Goal: Navigation & Orientation: Find specific page/section

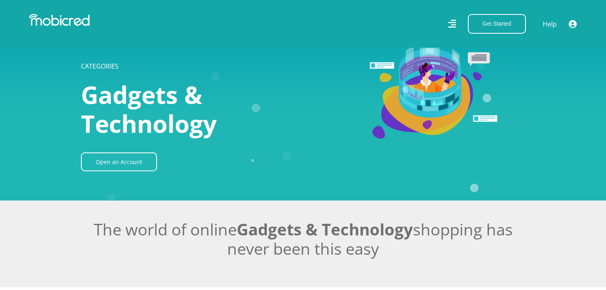
scroll to position [2605, 0]
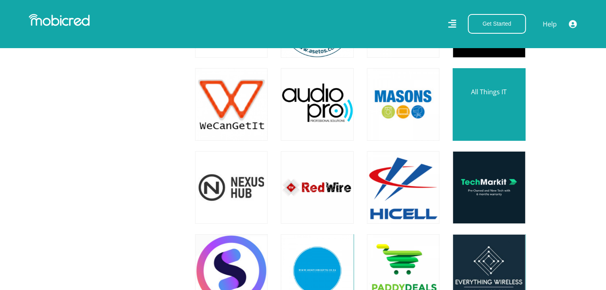
click at [471, 107] on link at bounding box center [488, 104] width 85 height 85
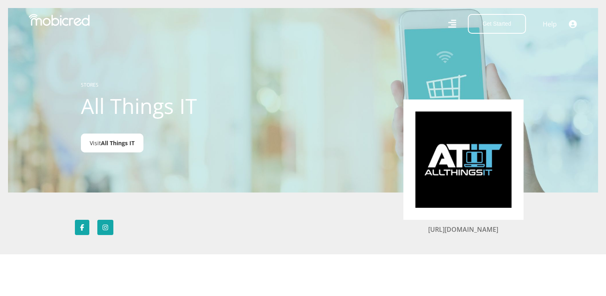
click at [132, 141] on span "All Things IT" at bounding box center [118, 143] width 34 height 8
click at [180, 129] on div "STORES All Things IT Visit All Things IT" at bounding box center [170, 99] width 190 height 95
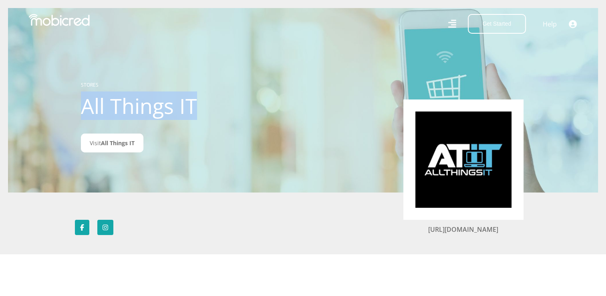
drag, startPoint x: 204, startPoint y: 102, endPoint x: 82, endPoint y: 106, distance: 121.9
click at [82, 106] on h1 "All Things IT" at bounding box center [170, 105] width 178 height 25
copy h1 "All Things IT"
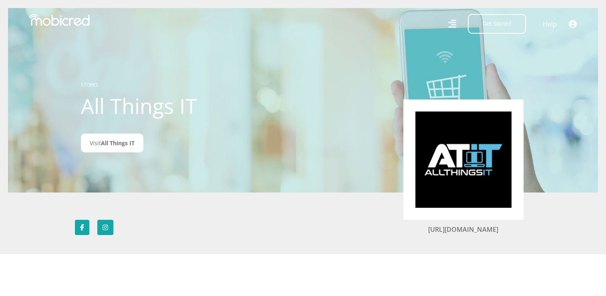
click at [173, 159] on div at bounding box center [303, 100] width 590 height 296
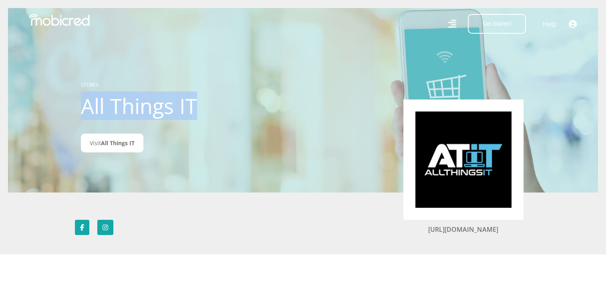
drag, startPoint x: 197, startPoint y: 110, endPoint x: 85, endPoint y: 112, distance: 112.6
click at [85, 112] on h1 "All Things IT" at bounding box center [170, 105] width 178 height 25
copy h1 "All Things IT"
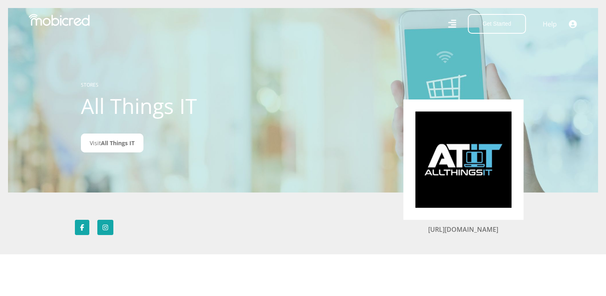
click at [227, 164] on div at bounding box center [303, 100] width 590 height 296
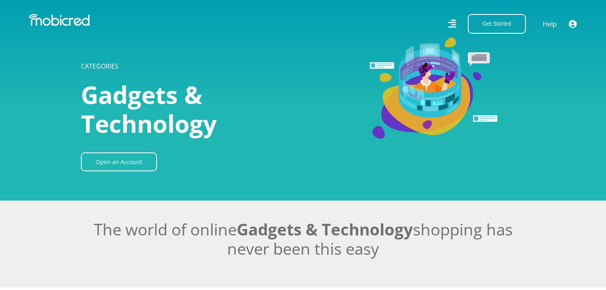
scroll to position [2605, 0]
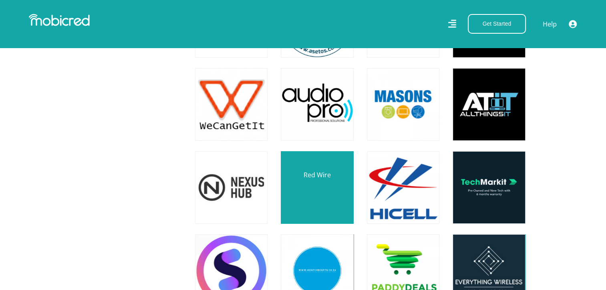
click at [322, 193] on link at bounding box center [317, 187] width 85 height 85
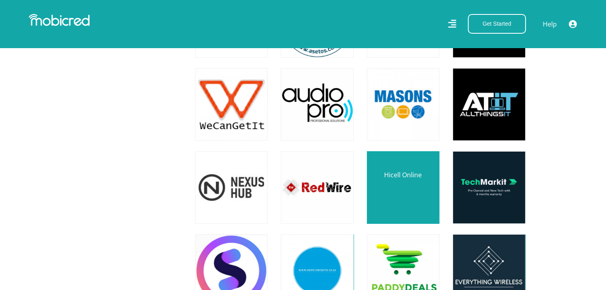
click at [394, 204] on link at bounding box center [403, 187] width 85 height 85
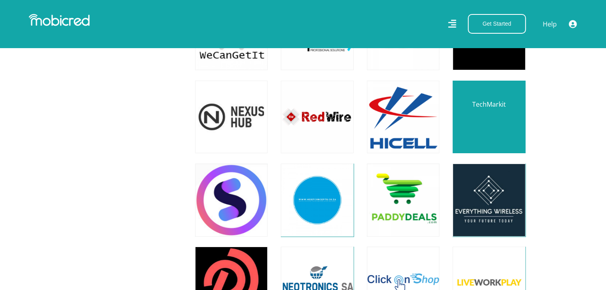
scroll to position [2685, 0]
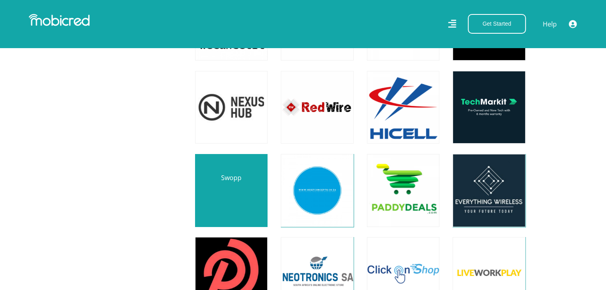
click at [239, 202] on link at bounding box center [231, 189] width 85 height 85
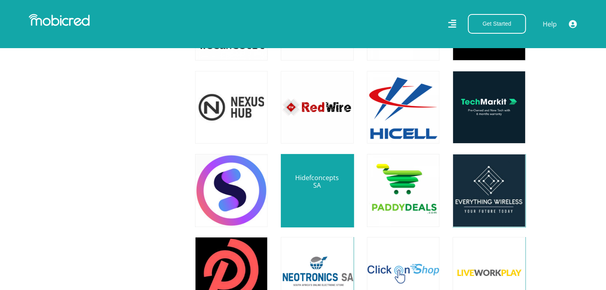
click at [319, 203] on link at bounding box center [317, 189] width 85 height 85
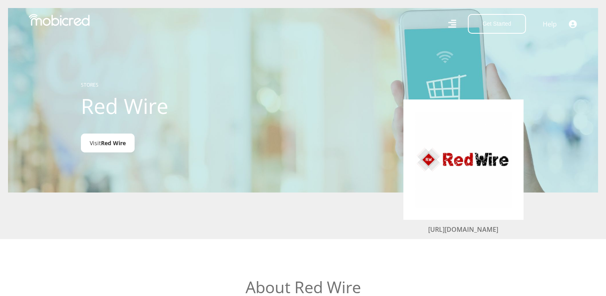
click at [120, 147] on span "Red Wire" at bounding box center [113, 143] width 25 height 8
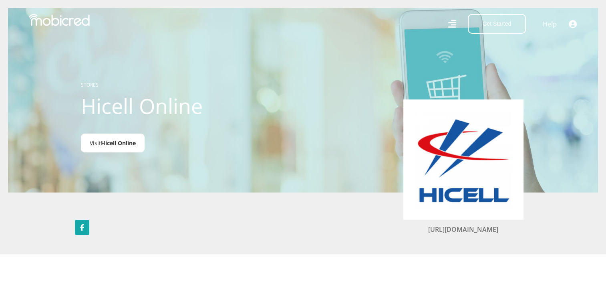
click at [125, 148] on link "Visit Hicell Online" at bounding box center [113, 142] width 64 height 19
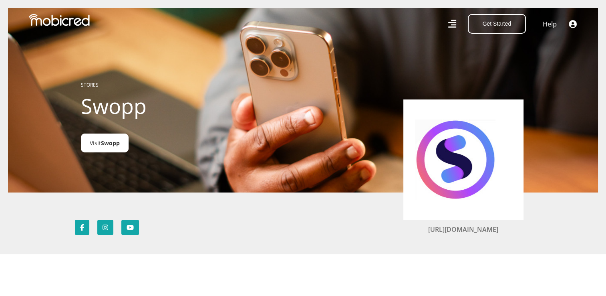
click at [104, 149] on link "Visit Swopp" at bounding box center [105, 142] width 48 height 19
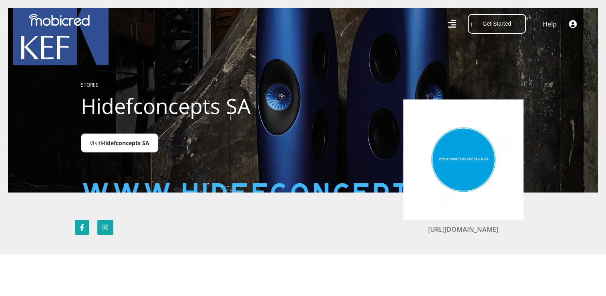
click at [131, 144] on span "Hidefconcepts SA" at bounding box center [125, 143] width 48 height 8
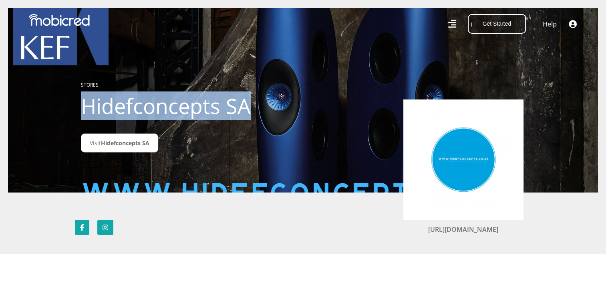
drag, startPoint x: 250, startPoint y: 103, endPoint x: 83, endPoint y: 106, distance: 167.1
click at [83, 106] on h1 "Hidefconcepts SA" at bounding box center [170, 105] width 178 height 25
copy h1 "Hidefconcepts SA"
click at [83, 106] on h1 "Hidefconcepts SA" at bounding box center [170, 105] width 178 height 25
drag, startPoint x: 251, startPoint y: 109, endPoint x: 81, endPoint y: 108, distance: 169.9
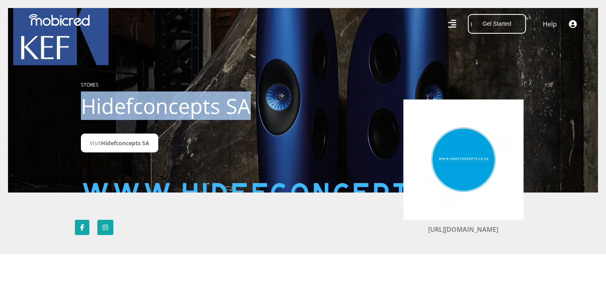
click at [81, 108] on h1 "Hidefconcepts SA" at bounding box center [170, 105] width 178 height 25
copy h1 "Hidefconcepts SA"
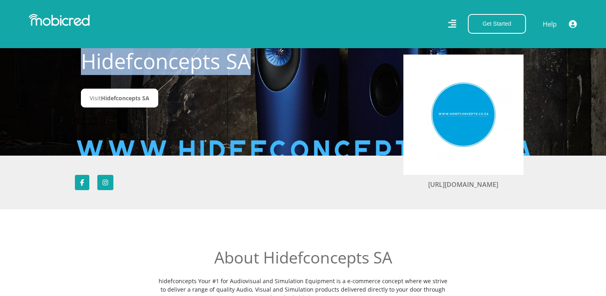
scroll to position [40, 0]
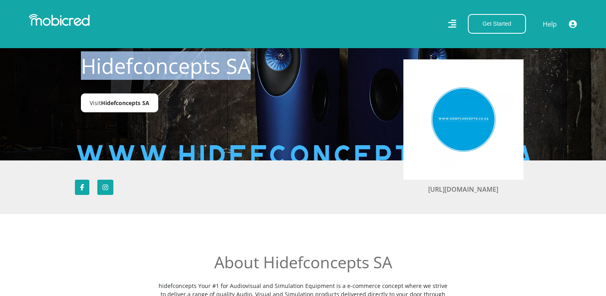
click at [136, 109] on link "Visit Hidefconcepts SA" at bounding box center [119, 102] width 77 height 19
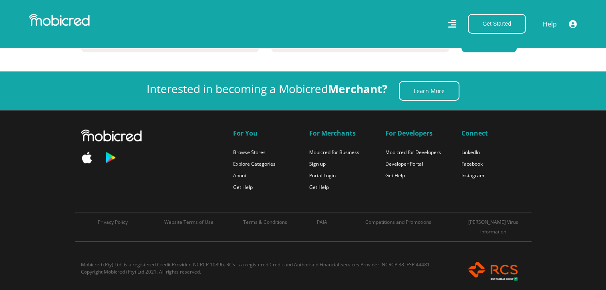
scroll to position [2685, 0]
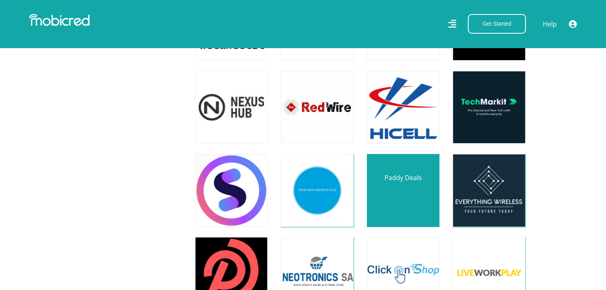
click at [397, 193] on link at bounding box center [403, 189] width 85 height 85
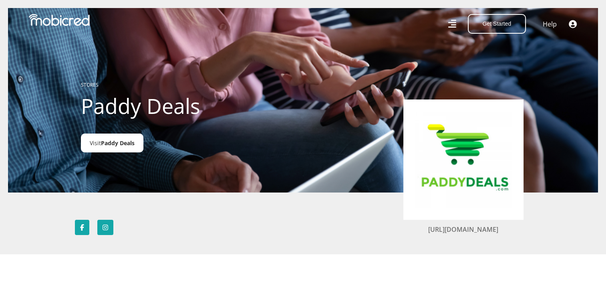
click at [122, 146] on span "Paddy Deals" at bounding box center [118, 143] width 34 height 8
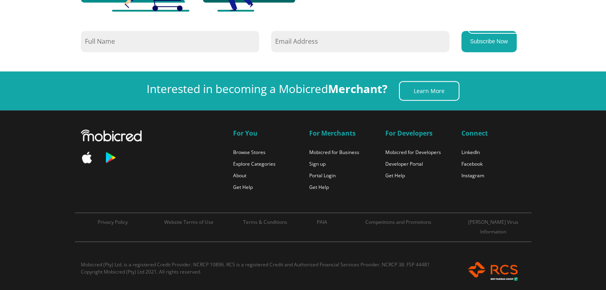
scroll to position [2685, 0]
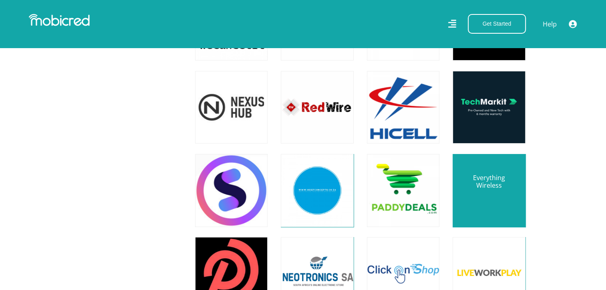
click at [479, 188] on link at bounding box center [488, 189] width 85 height 85
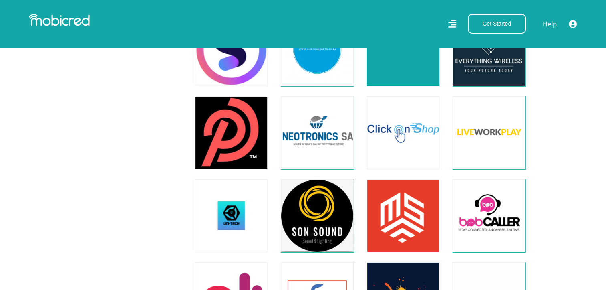
scroll to position [2845, 0]
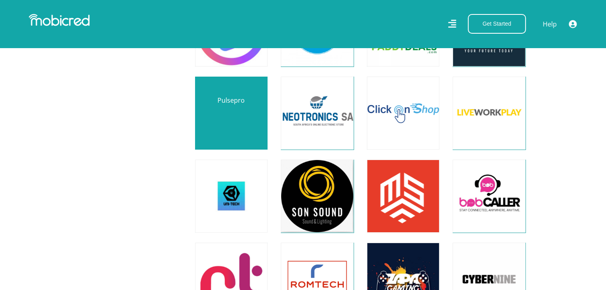
click at [224, 116] on link at bounding box center [231, 112] width 85 height 85
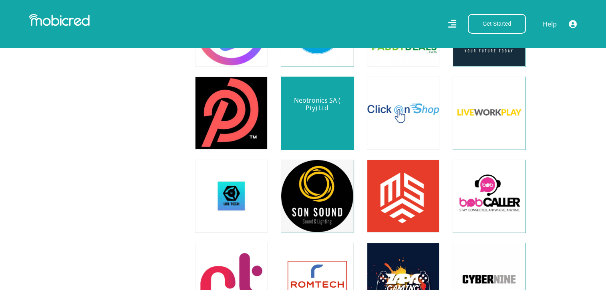
click at [321, 122] on link at bounding box center [317, 112] width 85 height 85
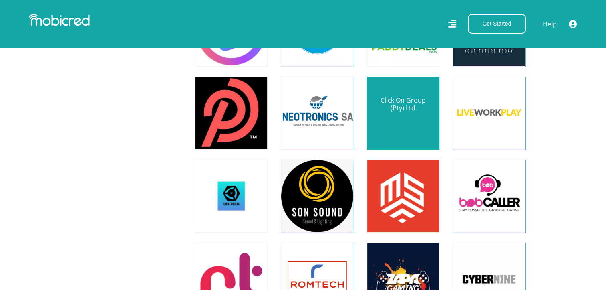
click at [422, 127] on link at bounding box center [403, 112] width 85 height 85
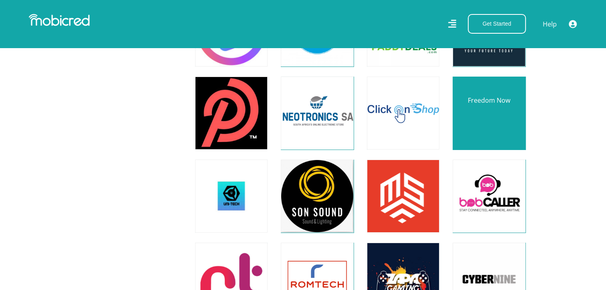
click at [479, 114] on link at bounding box center [488, 112] width 85 height 85
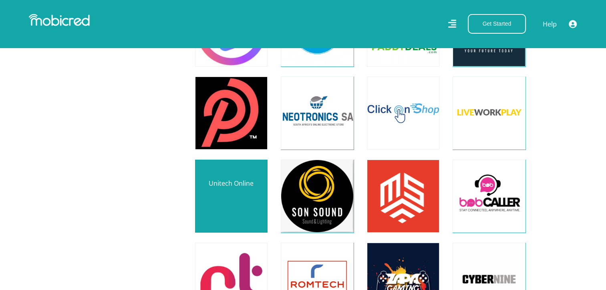
click at [252, 206] on link at bounding box center [231, 195] width 85 height 85
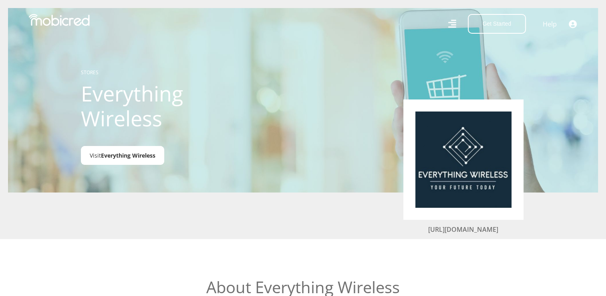
click at [107, 156] on span "Everything Wireless" at bounding box center [128, 155] width 55 height 8
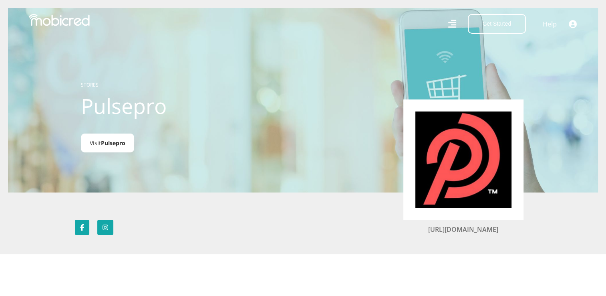
click at [115, 143] on span "Pulsepro" at bounding box center [113, 143] width 24 height 8
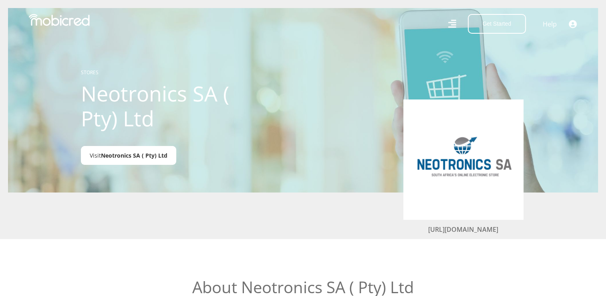
click at [162, 155] on span "Neotronics SA ( Pty) Ltd" at bounding box center [134, 155] width 67 height 8
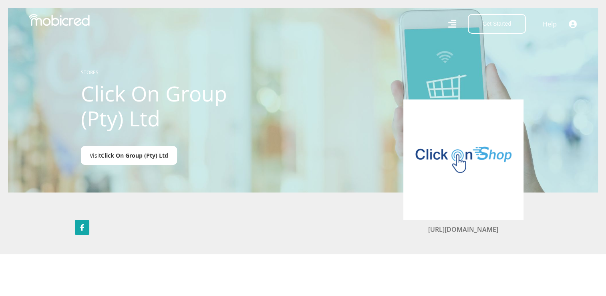
click at [131, 153] on span "Click On Group (Pty) Ltd" at bounding box center [134, 155] width 67 height 8
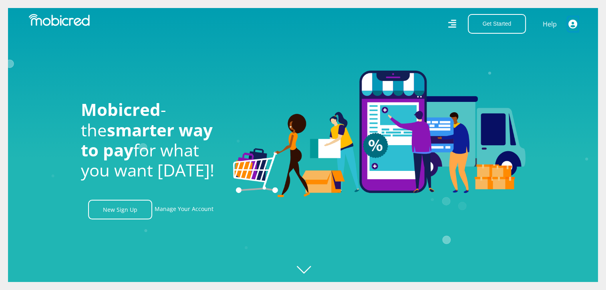
click at [570, 24] on icon "button" at bounding box center [573, 23] width 9 height 9
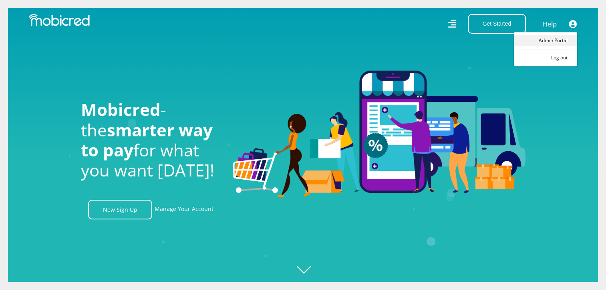
click at [556, 42] on link "Admin Portal" at bounding box center [545, 40] width 63 height 10
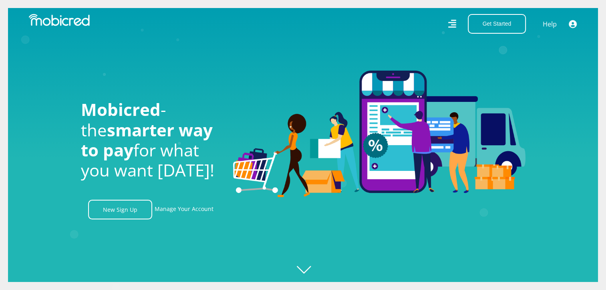
scroll to position [0, 914]
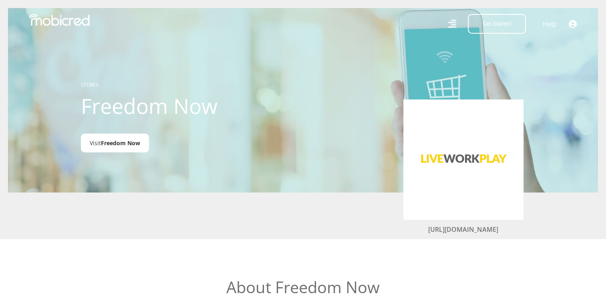
click at [116, 147] on span "Freedom Now" at bounding box center [120, 143] width 39 height 8
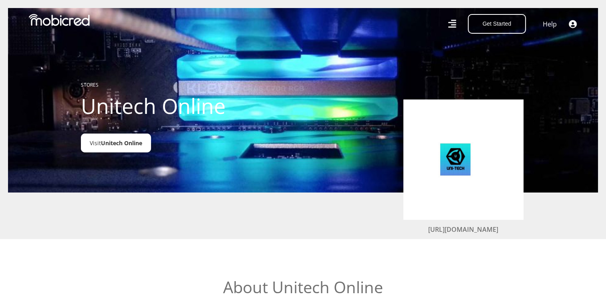
click at [111, 144] on span "Unitech Online" at bounding box center [121, 143] width 41 height 8
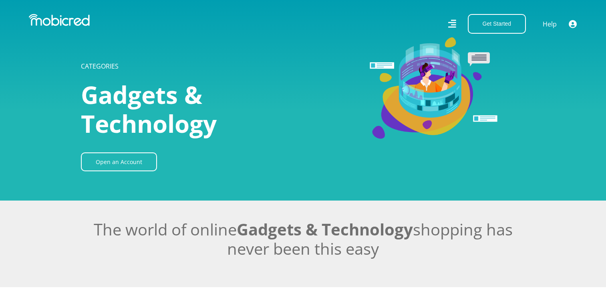
scroll to position [2845, 0]
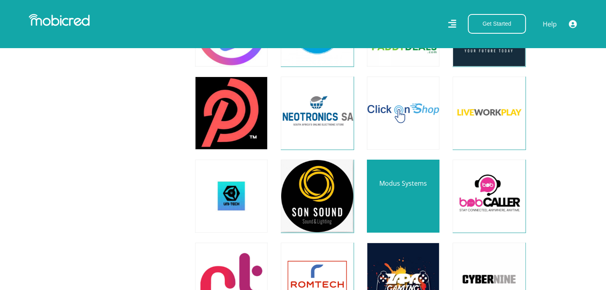
click at [393, 194] on link at bounding box center [403, 195] width 85 height 85
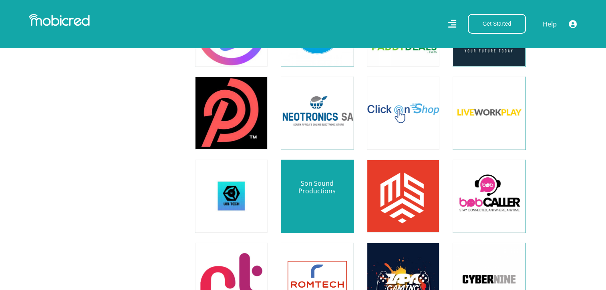
click at [332, 199] on link at bounding box center [317, 195] width 85 height 85
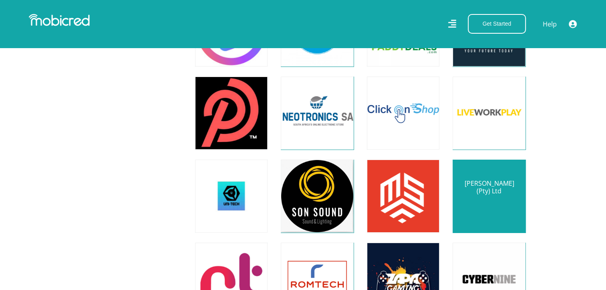
click at [485, 208] on link at bounding box center [488, 195] width 85 height 85
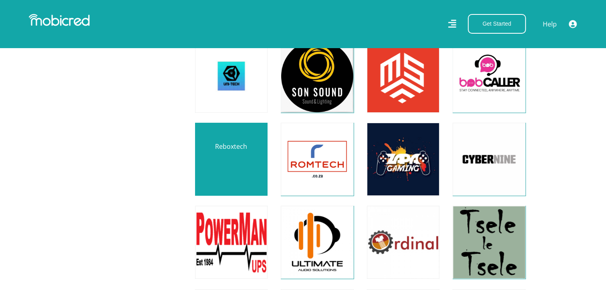
scroll to position [2966, 0]
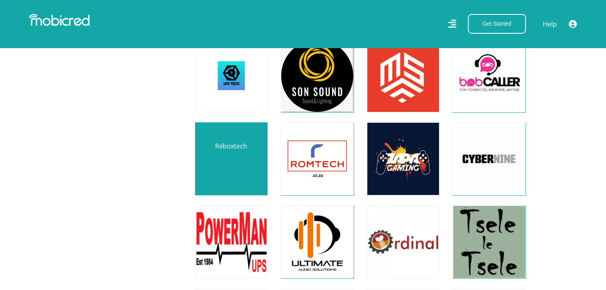
click at [240, 168] on link at bounding box center [231, 158] width 85 height 85
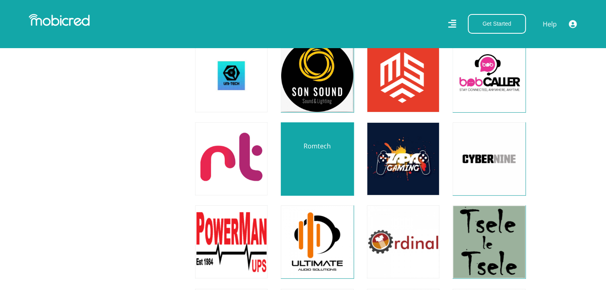
click at [341, 165] on link at bounding box center [317, 158] width 85 height 85
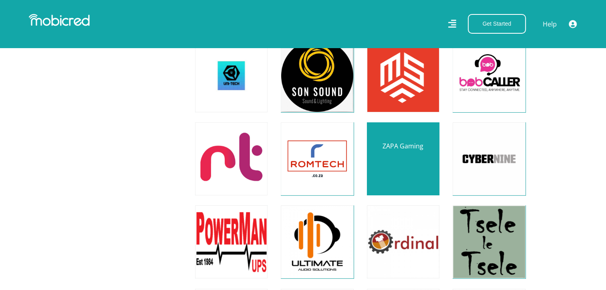
click at [410, 165] on link at bounding box center [403, 158] width 85 height 85
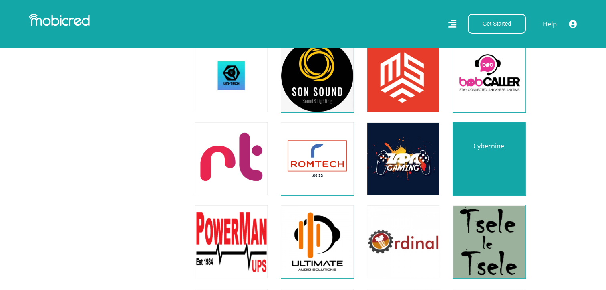
click at [487, 160] on link at bounding box center [488, 158] width 85 height 85
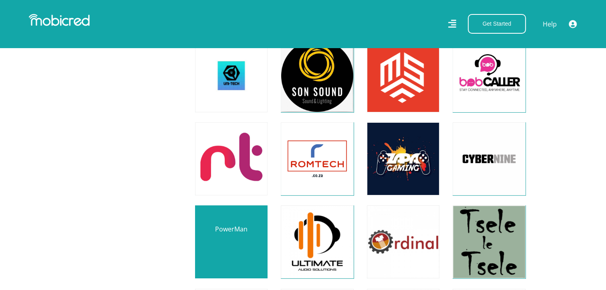
click at [200, 240] on link at bounding box center [231, 241] width 85 height 85
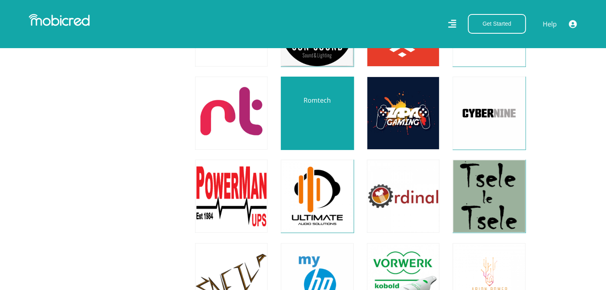
scroll to position [3046, 0]
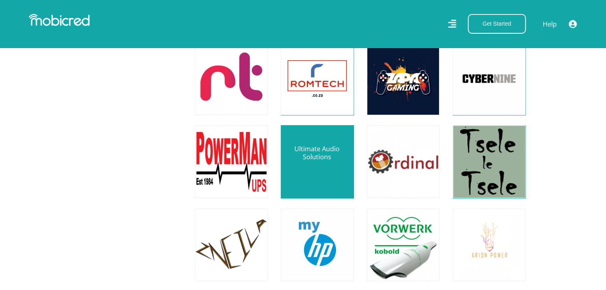
click at [307, 156] on link at bounding box center [317, 161] width 85 height 85
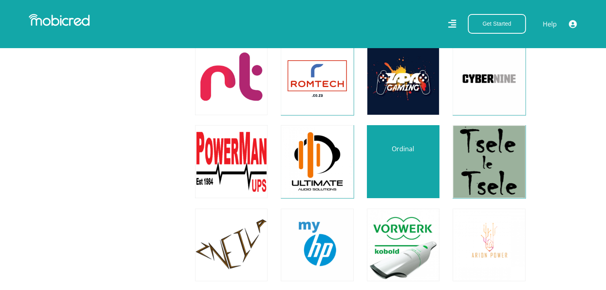
click at [400, 168] on link at bounding box center [403, 161] width 85 height 85
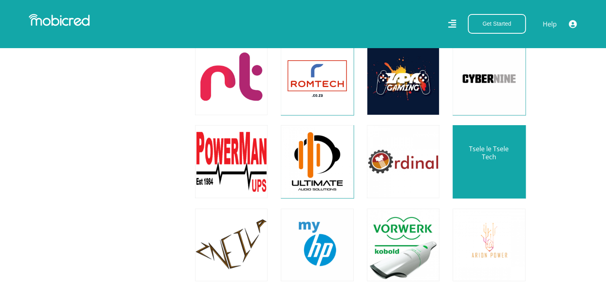
click at [493, 176] on link at bounding box center [488, 161] width 85 height 85
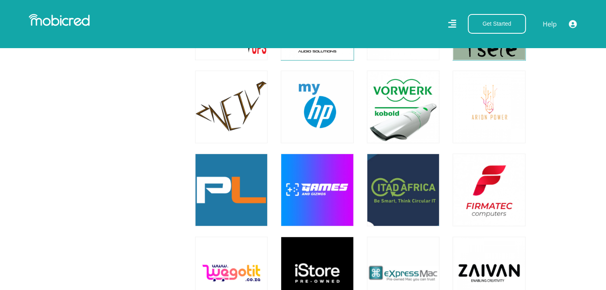
scroll to position [3206, 0]
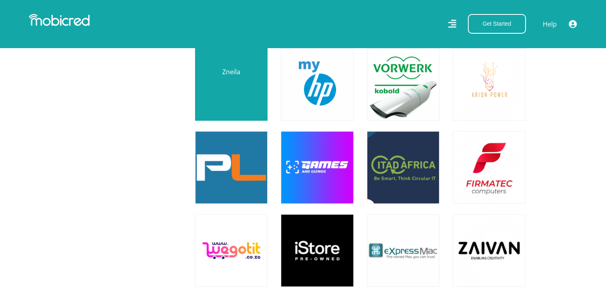
click at [237, 102] on link at bounding box center [231, 84] width 85 height 85
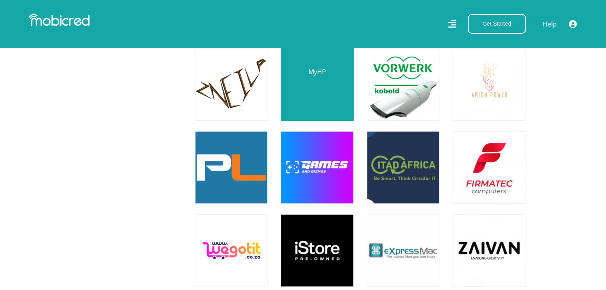
click at [325, 100] on link at bounding box center [317, 84] width 85 height 85
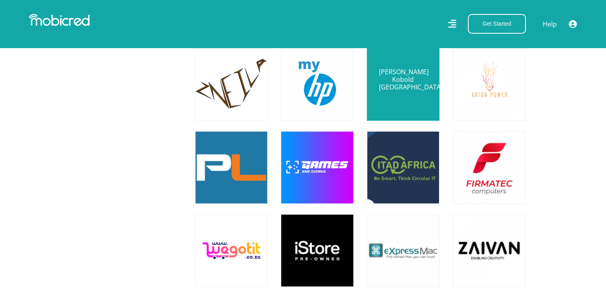
click at [397, 81] on link at bounding box center [403, 84] width 85 height 85
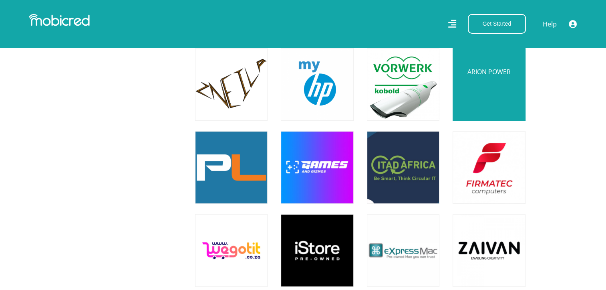
click at [479, 98] on link at bounding box center [488, 84] width 85 height 85
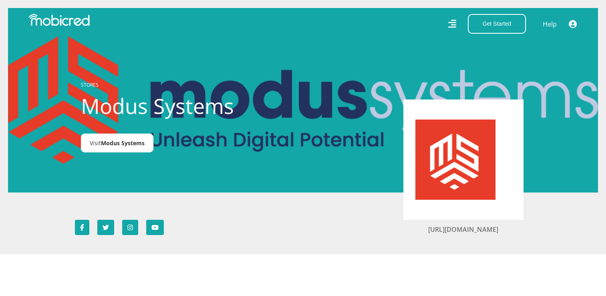
click at [137, 143] on span "Modus Systems" at bounding box center [123, 143] width 44 height 8
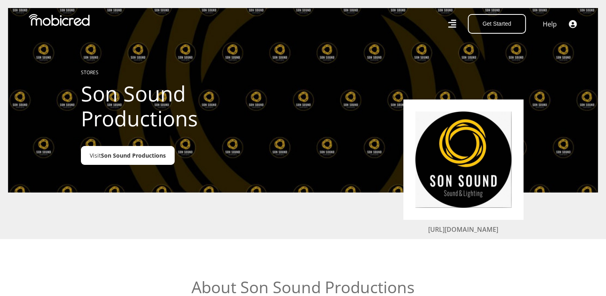
click at [147, 161] on link "Visit Son Sound Productions" at bounding box center [128, 155] width 94 height 19
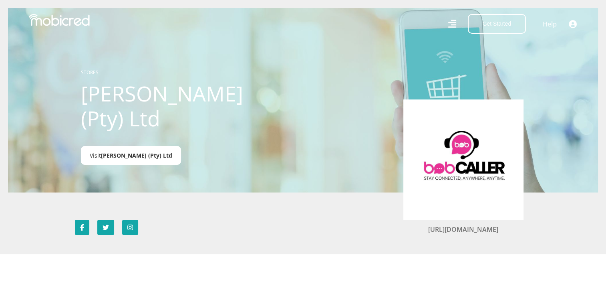
click at [130, 152] on span "[PERSON_NAME] (Pty) Ltd" at bounding box center [136, 155] width 71 height 8
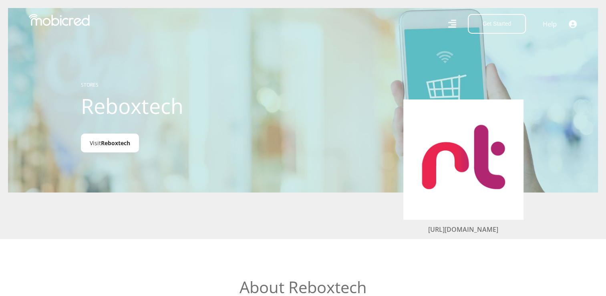
click at [96, 140] on link "Visit Reboxtech" at bounding box center [110, 142] width 58 height 19
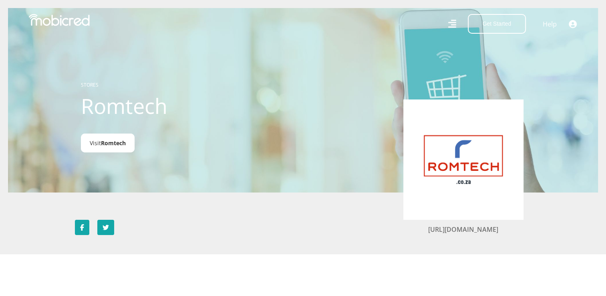
click at [101, 147] on link "Visit Romtech" at bounding box center [108, 142] width 54 height 19
click at [123, 147] on link "Visit Romtech" at bounding box center [108, 142] width 54 height 19
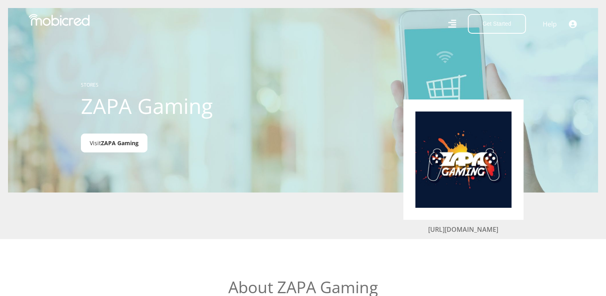
click at [118, 151] on link "Visit ZAPA Gaming" at bounding box center [114, 142] width 67 height 19
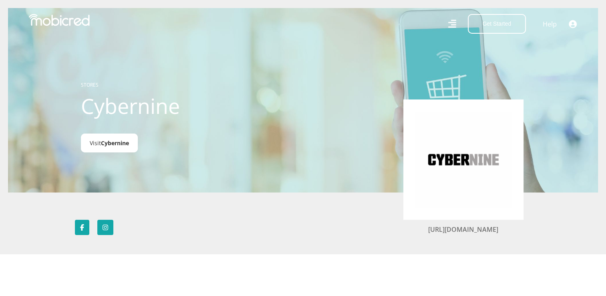
click at [96, 141] on link "Visit Cybernine" at bounding box center [109, 142] width 57 height 19
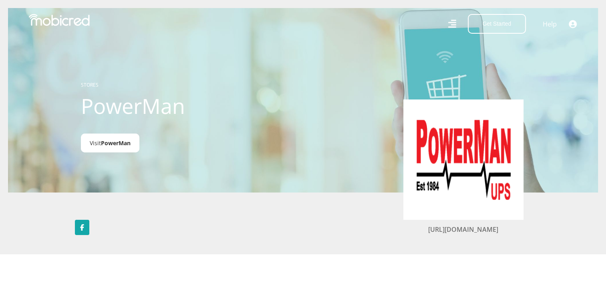
click at [119, 144] on span "PowerMan" at bounding box center [116, 143] width 30 height 8
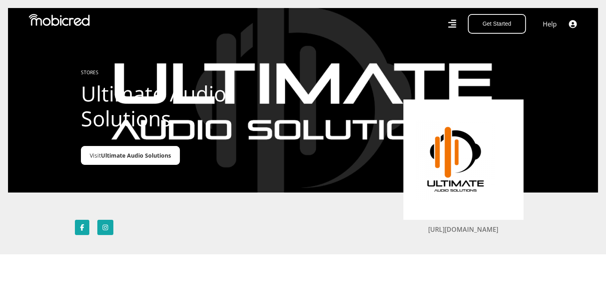
click at [157, 161] on link "Visit Ultimate Audio Solutions" at bounding box center [130, 155] width 99 height 19
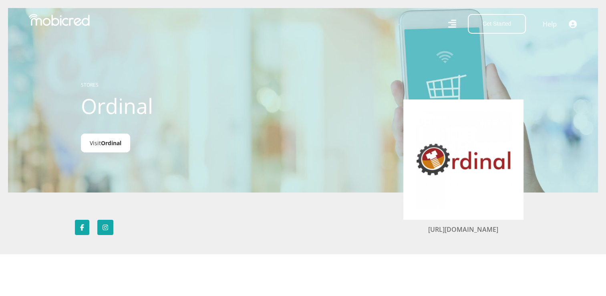
click at [109, 140] on span "Ordinal" at bounding box center [111, 143] width 20 height 8
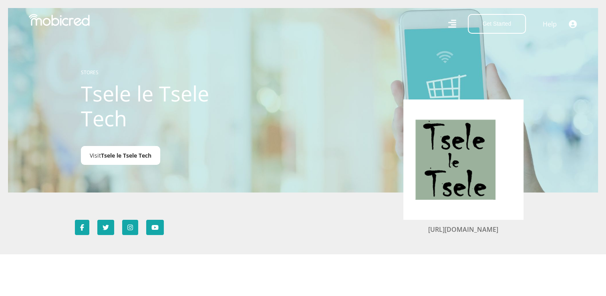
click at [135, 153] on span "Tsele le Tsele Tech" at bounding box center [126, 155] width 50 height 8
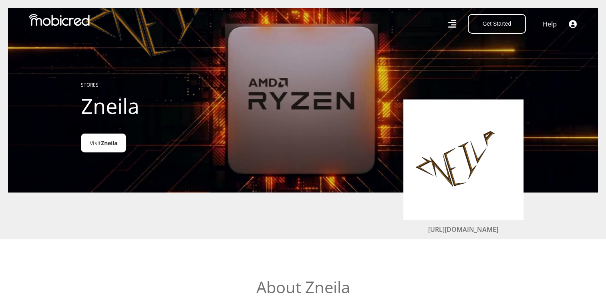
click at [116, 143] on span "Zneila" at bounding box center [109, 143] width 16 height 8
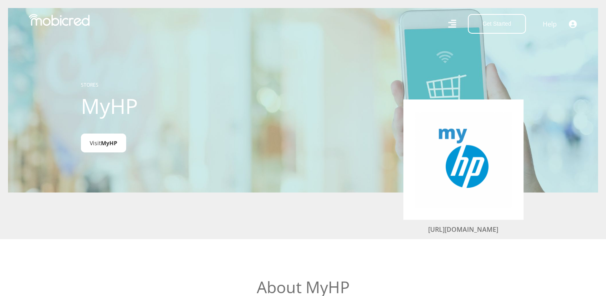
click at [113, 140] on span "MyHP" at bounding box center [109, 143] width 16 height 8
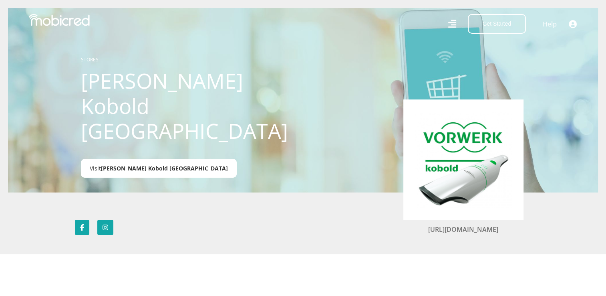
click at [139, 164] on span "Vorwerk Kobold South Africa" at bounding box center [164, 168] width 127 height 8
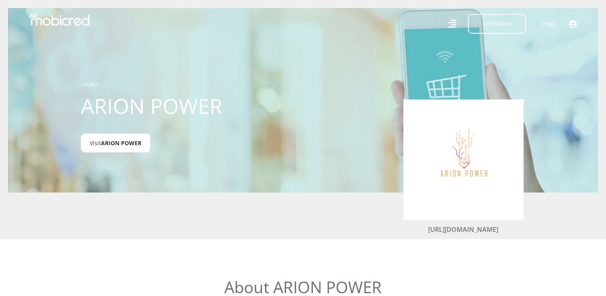
click at [113, 144] on span "ARION POWER" at bounding box center [121, 143] width 40 height 8
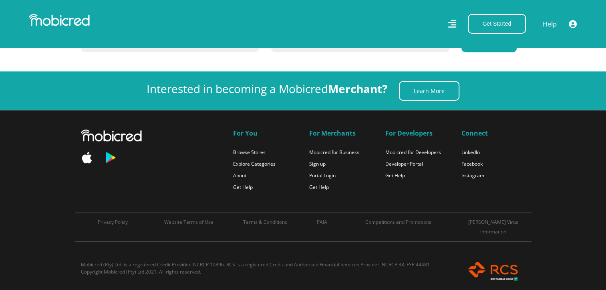
scroll to position [3206, 0]
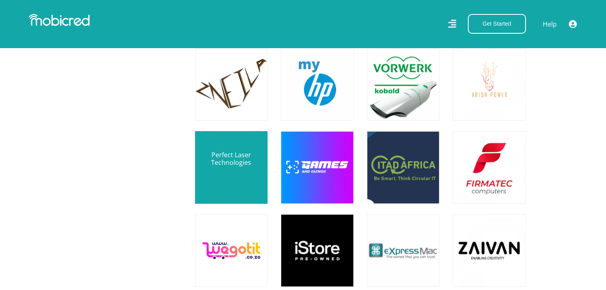
click at [238, 179] on link at bounding box center [231, 167] width 85 height 85
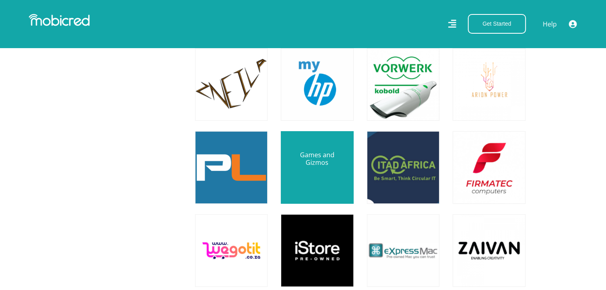
click at [330, 172] on link at bounding box center [317, 167] width 85 height 85
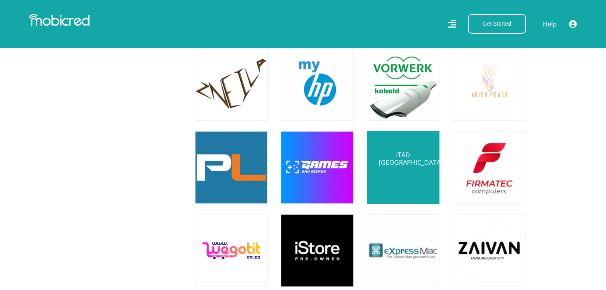
click at [398, 176] on link at bounding box center [403, 167] width 85 height 85
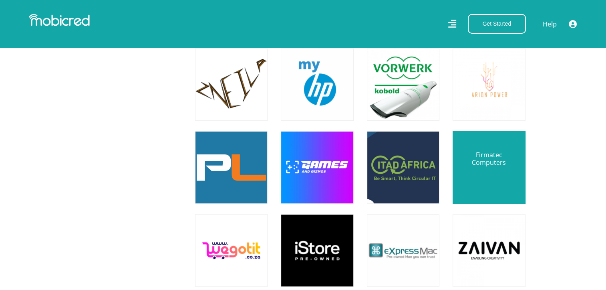
click at [495, 178] on link at bounding box center [488, 167] width 85 height 85
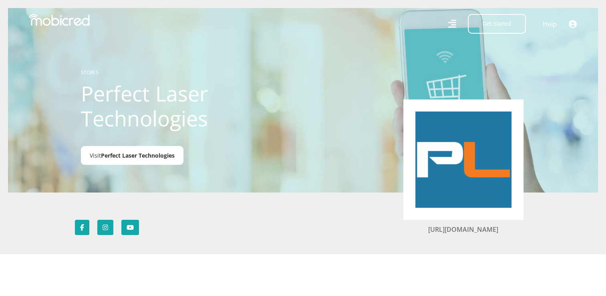
click at [135, 159] on span "Perfect Laser Technologies" at bounding box center [138, 155] width 74 height 8
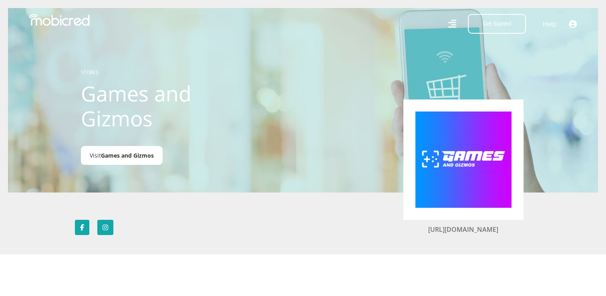
click at [144, 153] on span "Games and Gizmos" at bounding box center [127, 155] width 53 height 8
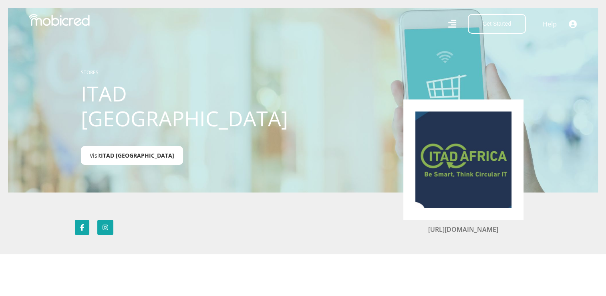
click at [117, 151] on span "ITAD [GEOGRAPHIC_DATA]" at bounding box center [137, 155] width 73 height 8
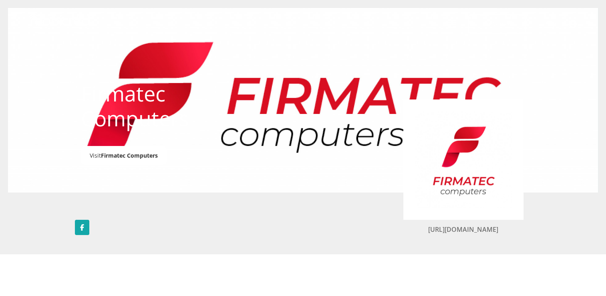
click at [143, 159] on span "Firmatec Computers" at bounding box center [129, 155] width 57 height 8
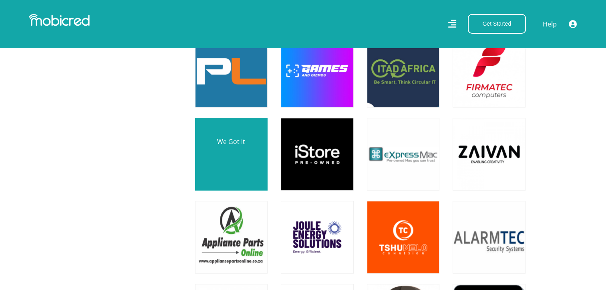
scroll to position [3326, 0]
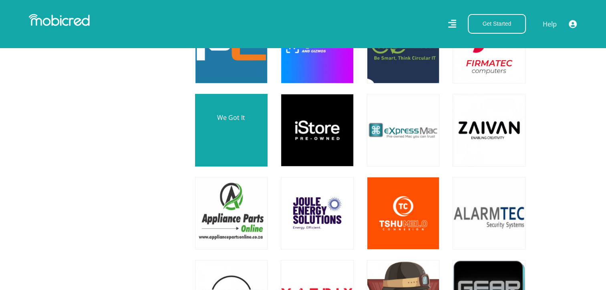
click at [238, 133] on link at bounding box center [231, 129] width 85 height 85
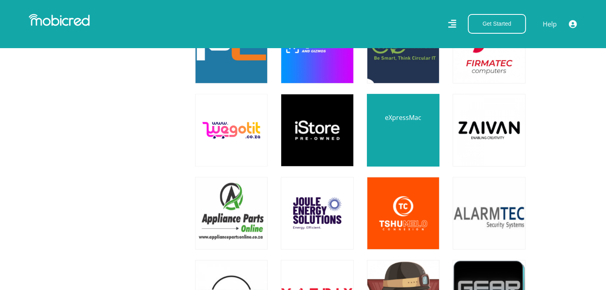
click at [406, 137] on link at bounding box center [403, 129] width 85 height 85
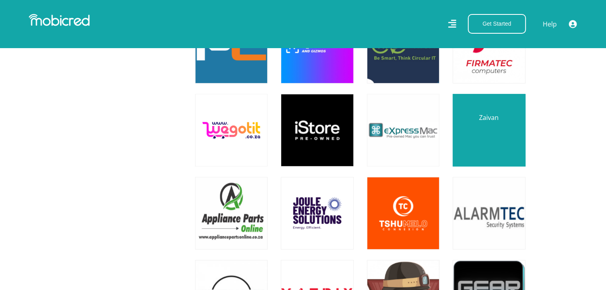
click at [477, 131] on link at bounding box center [488, 129] width 85 height 85
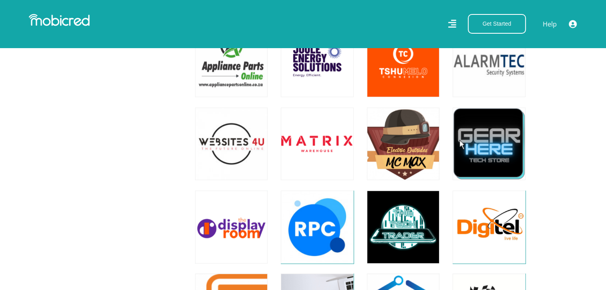
scroll to position [3487, 0]
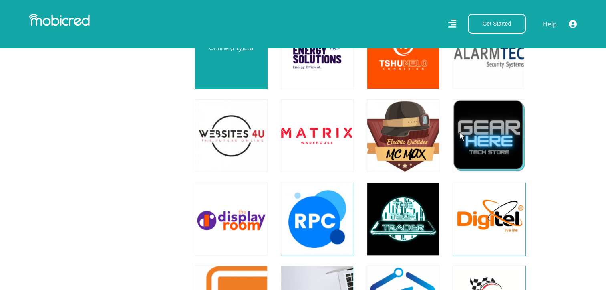
click at [250, 59] on link at bounding box center [231, 52] width 85 height 85
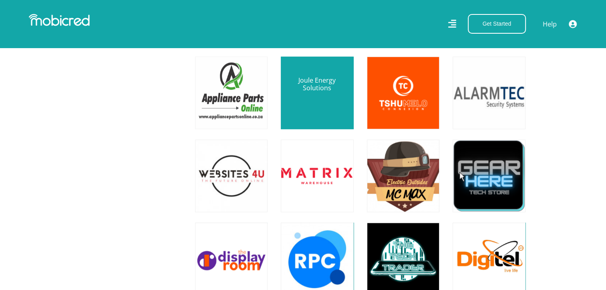
scroll to position [3447, 0]
click at [323, 93] on link at bounding box center [317, 92] width 85 height 85
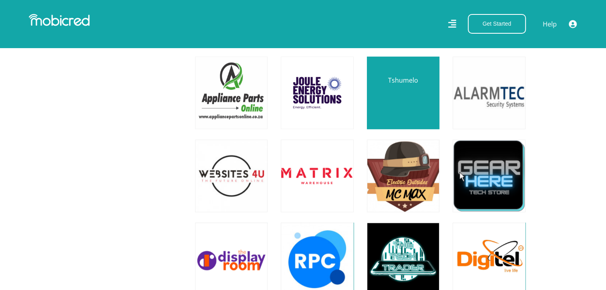
click at [387, 103] on link at bounding box center [403, 92] width 85 height 85
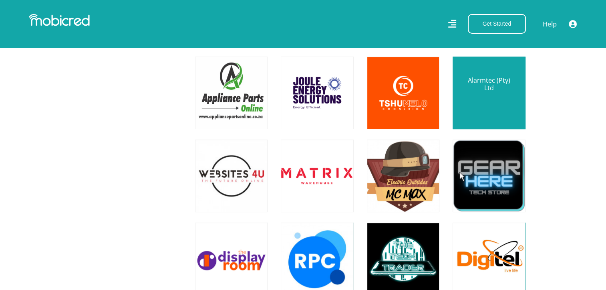
click at [490, 98] on link at bounding box center [488, 92] width 85 height 85
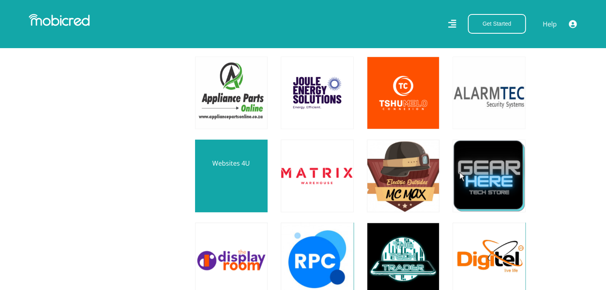
click at [218, 190] on link at bounding box center [231, 175] width 85 height 85
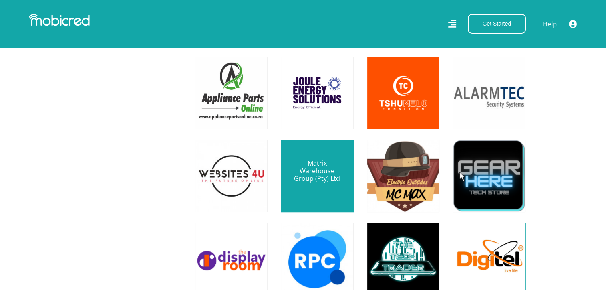
click at [326, 177] on link at bounding box center [317, 175] width 85 height 85
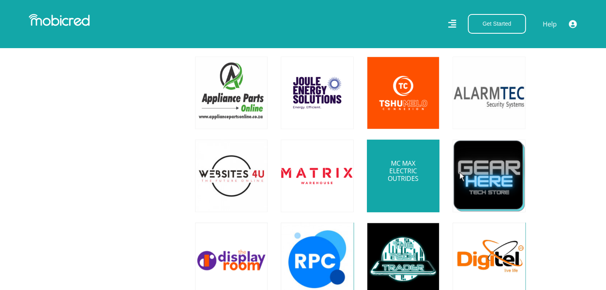
click at [424, 188] on link at bounding box center [403, 175] width 85 height 85
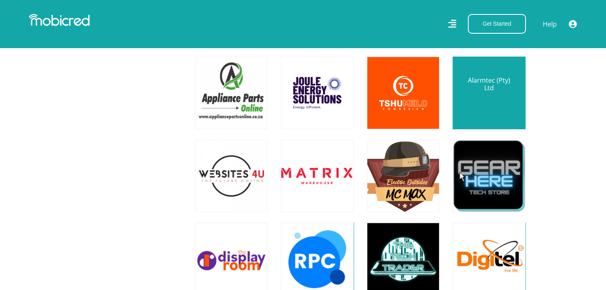
click at [499, 95] on link at bounding box center [488, 92] width 85 height 85
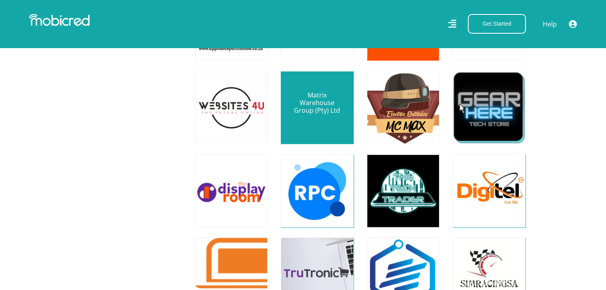
scroll to position [3567, 0]
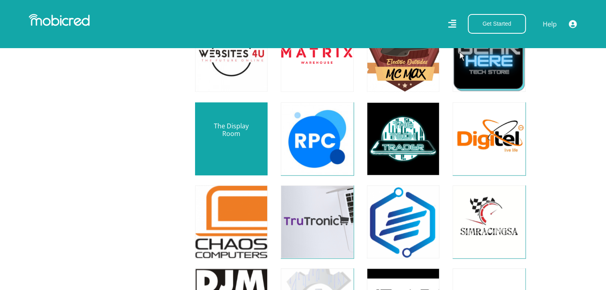
click at [250, 151] on link at bounding box center [231, 138] width 85 height 85
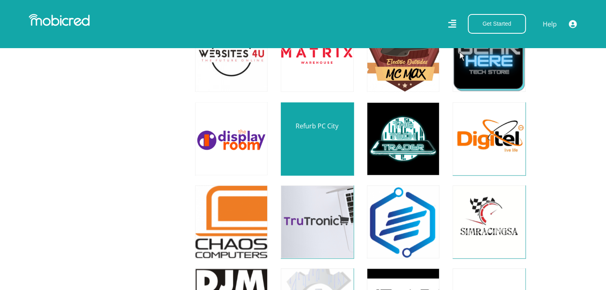
click at [319, 137] on link at bounding box center [317, 138] width 85 height 85
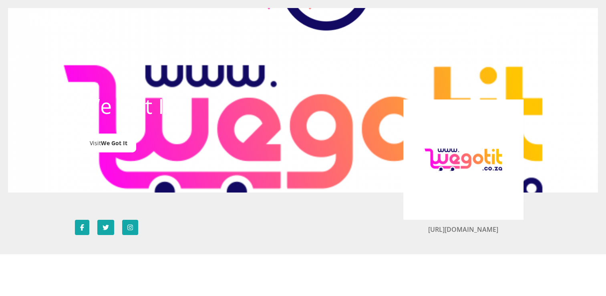
click at [120, 142] on span "We Got It" at bounding box center [114, 143] width 26 height 8
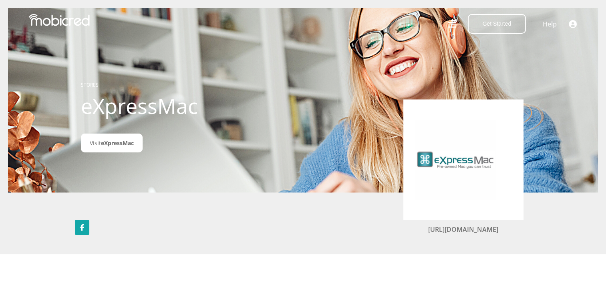
click at [123, 153] on div at bounding box center [303, 100] width 590 height 296
click at [123, 150] on link "Visit eXpressMac" at bounding box center [112, 142] width 62 height 19
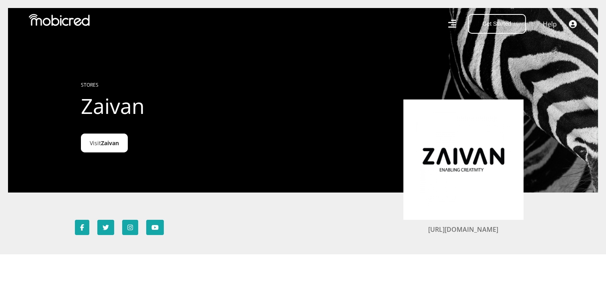
click at [99, 149] on link "Visit Zaivan" at bounding box center [104, 142] width 47 height 19
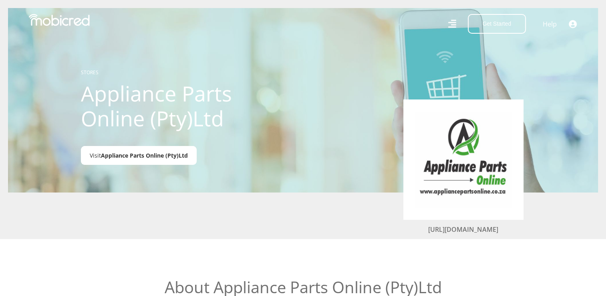
click at [152, 157] on span "Appliance Parts Online (Pty)Ltd" at bounding box center [144, 155] width 87 height 8
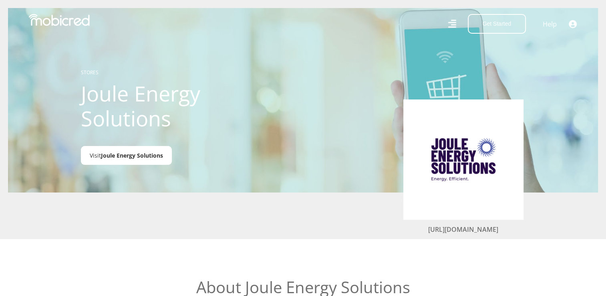
click at [155, 151] on link "Visit Joule Energy Solutions" at bounding box center [126, 155] width 91 height 19
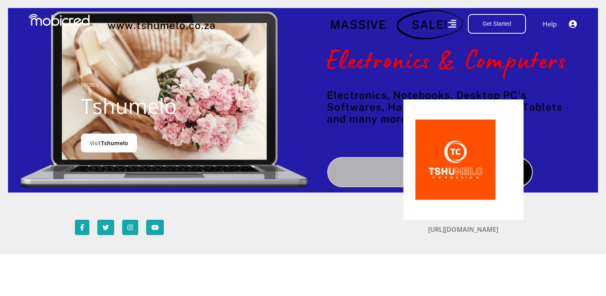
click at [128, 145] on span "Tshumelo" at bounding box center [114, 143] width 27 height 8
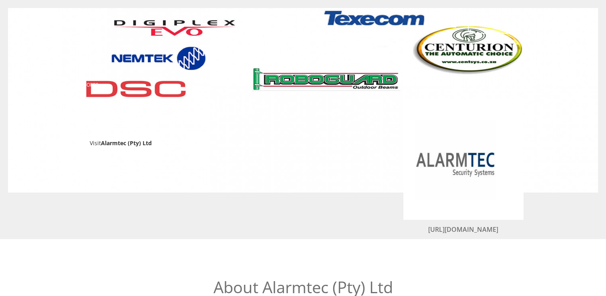
click at [109, 142] on span "Alarmtec (Pty) Ltd" at bounding box center [126, 143] width 51 height 8
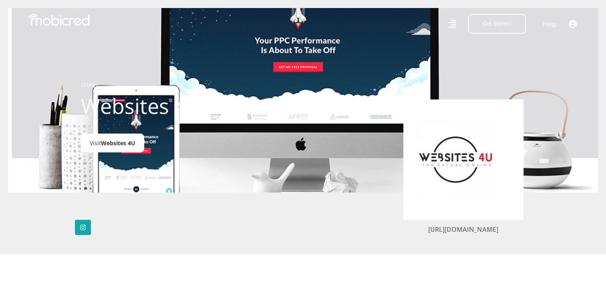
click at [125, 146] on span "Websites 4U" at bounding box center [118, 143] width 34 height 8
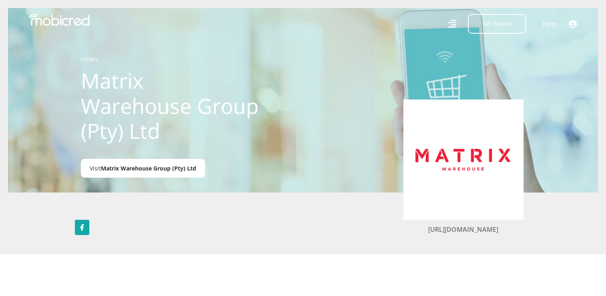
click at [157, 172] on span "Matrix Warehouse Group (Pty) Ltd" at bounding box center [148, 168] width 95 height 8
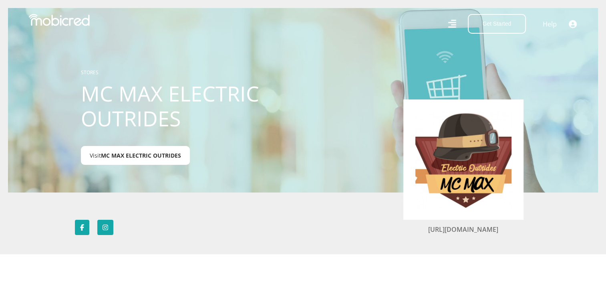
click at [157, 156] on span "MC MAX ELECTRIC OUTRIDES" at bounding box center [141, 155] width 80 height 8
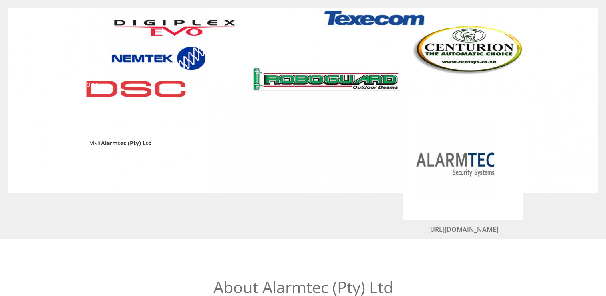
click at [121, 142] on span "Alarmtec (Pty) Ltd" at bounding box center [126, 143] width 51 height 8
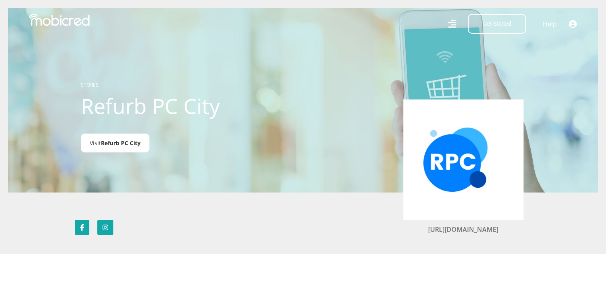
click at [103, 145] on span "Refurb PC City" at bounding box center [121, 143] width 40 height 8
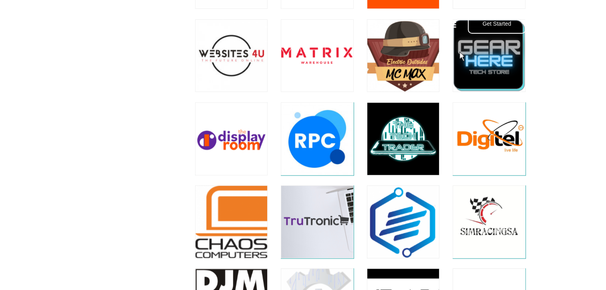
scroll to position [3567, 0]
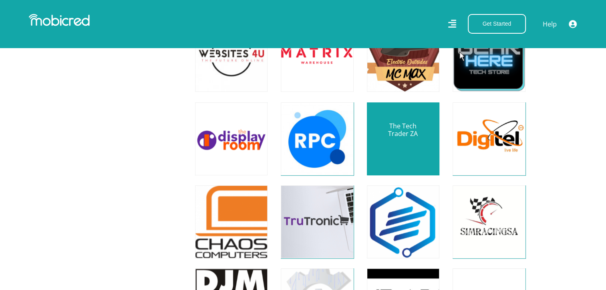
click at [421, 153] on link at bounding box center [403, 138] width 85 height 85
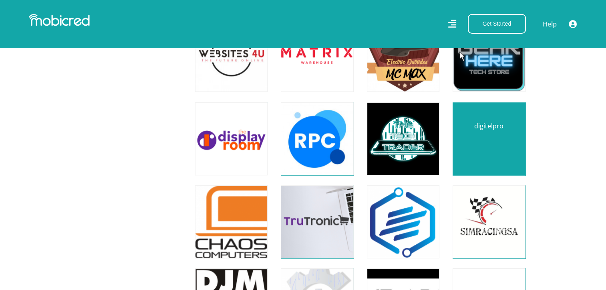
click at [493, 140] on link at bounding box center [488, 138] width 85 height 85
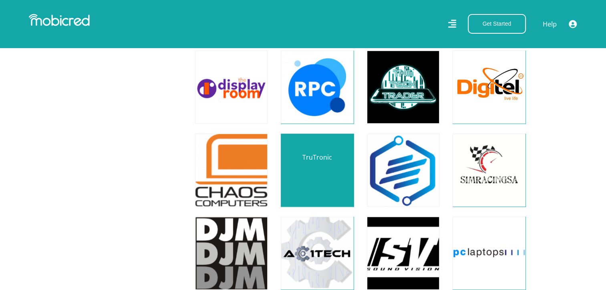
scroll to position [3687, 0]
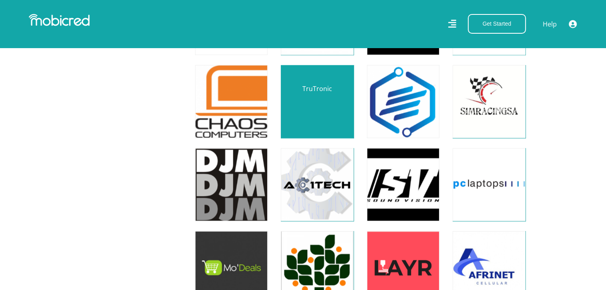
click at [322, 99] on link at bounding box center [317, 101] width 85 height 85
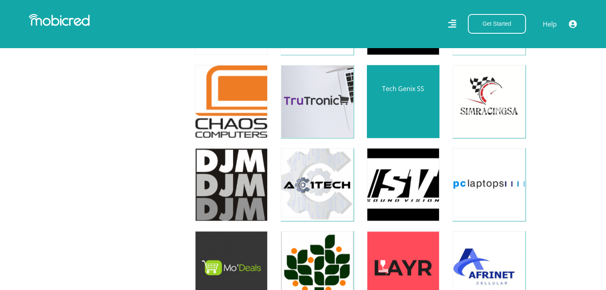
click at [430, 106] on link at bounding box center [403, 101] width 85 height 85
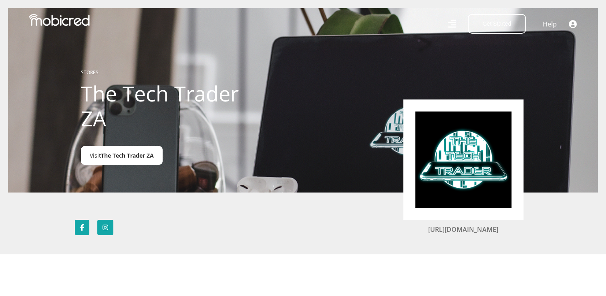
click at [107, 159] on span "The Tech Trader ZA" at bounding box center [127, 155] width 53 height 8
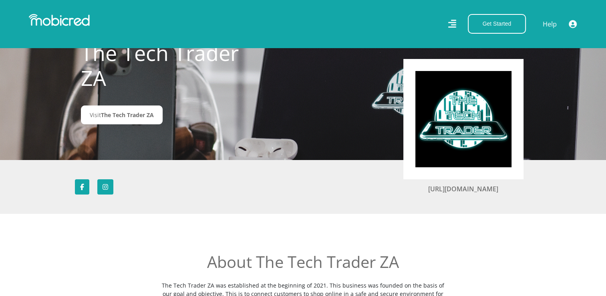
scroll to position [40, 0]
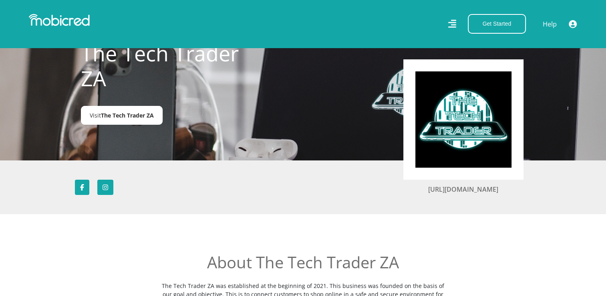
click at [147, 116] on span "The Tech Trader ZA" at bounding box center [127, 115] width 53 height 8
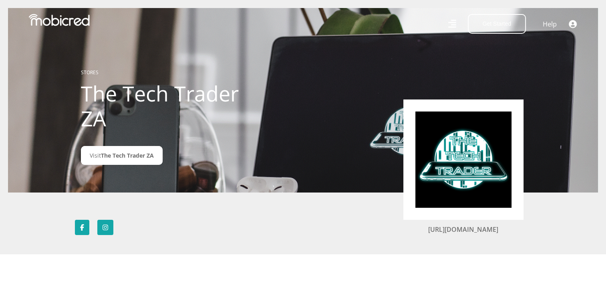
scroll to position [0, 0]
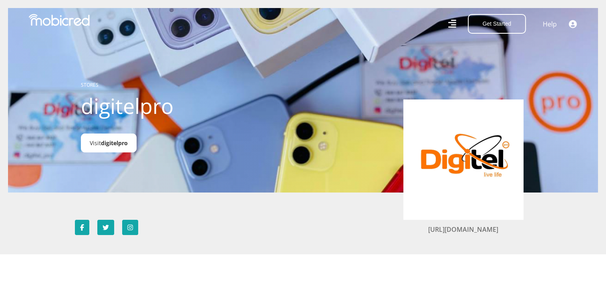
click at [106, 141] on span "digitelpro" at bounding box center [114, 143] width 27 height 8
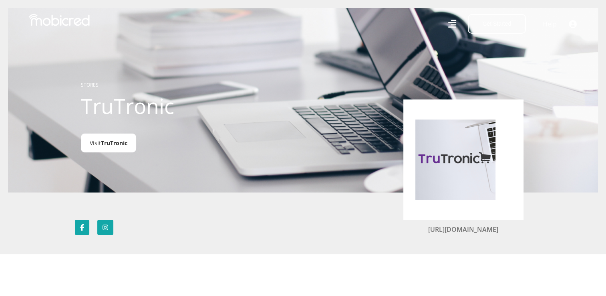
click at [113, 141] on span "TruTronic" at bounding box center [114, 143] width 26 height 8
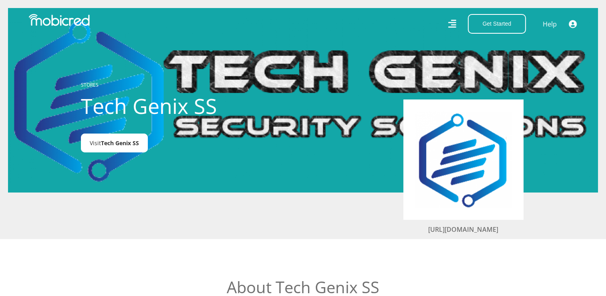
click at [136, 146] on span "Tech Genix SS" at bounding box center [120, 143] width 38 height 8
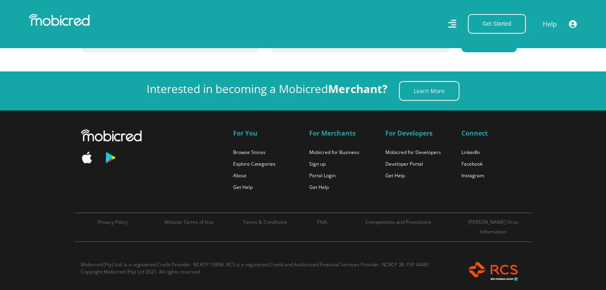
scroll to position [3687, 0]
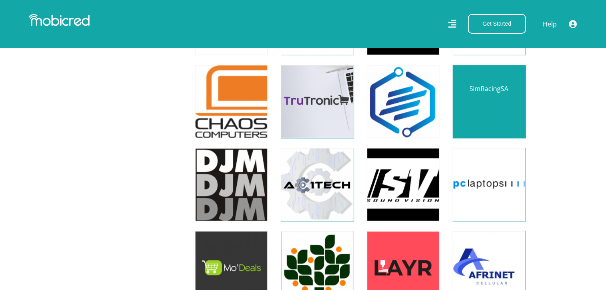
click at [465, 111] on link at bounding box center [488, 101] width 85 height 85
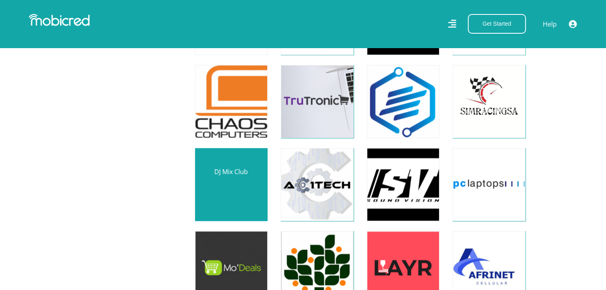
click at [215, 193] on link at bounding box center [231, 183] width 85 height 85
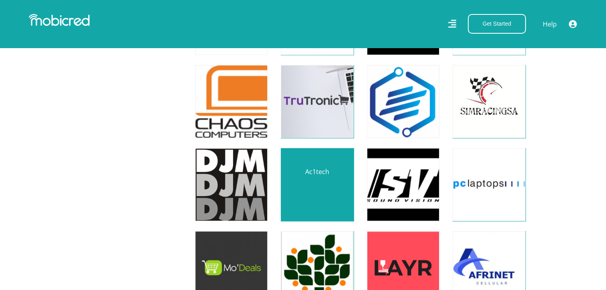
click at [323, 191] on link at bounding box center [317, 183] width 85 height 85
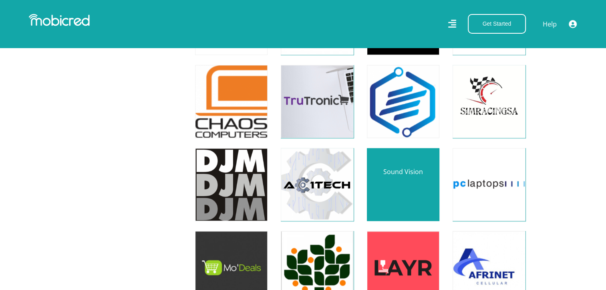
click at [404, 179] on link at bounding box center [403, 183] width 85 height 85
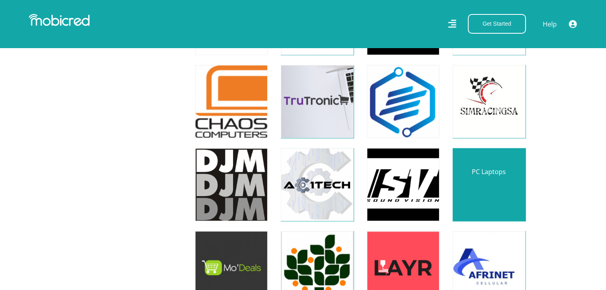
click at [488, 194] on link at bounding box center [488, 183] width 85 height 85
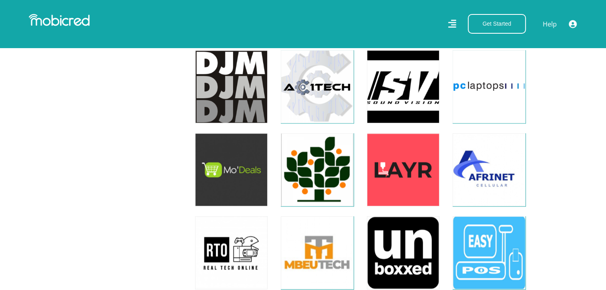
scroll to position [3807, 0]
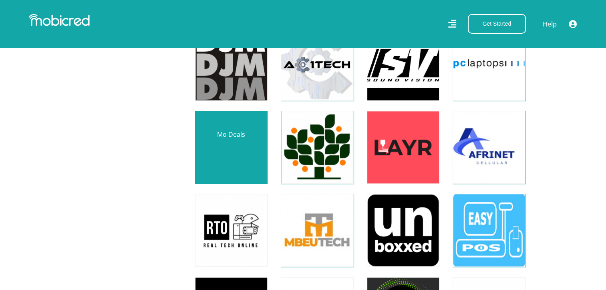
click at [236, 158] on link at bounding box center [231, 147] width 85 height 85
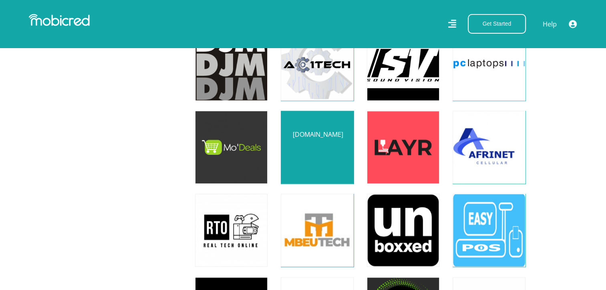
click at [303, 157] on link at bounding box center [317, 147] width 85 height 85
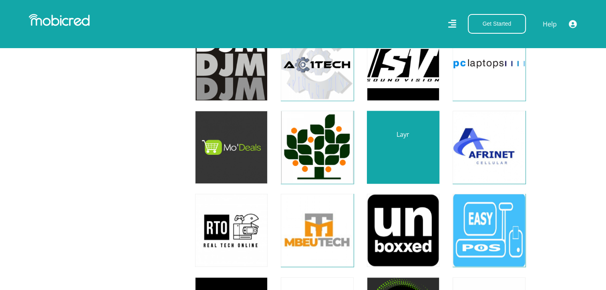
click at [418, 155] on link at bounding box center [403, 147] width 85 height 85
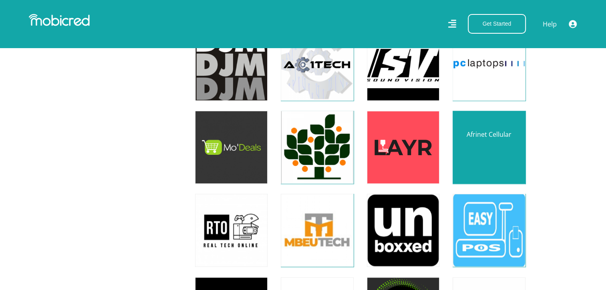
click at [506, 161] on link at bounding box center [488, 147] width 85 height 85
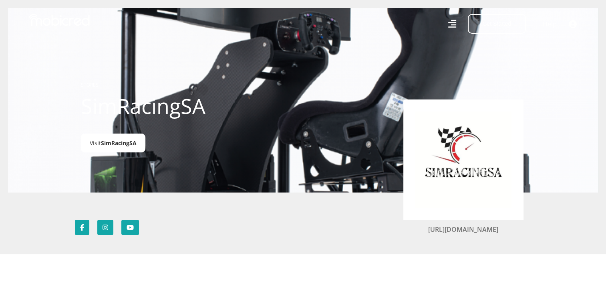
click at [117, 142] on span "SimRacingSA" at bounding box center [119, 143] width 36 height 8
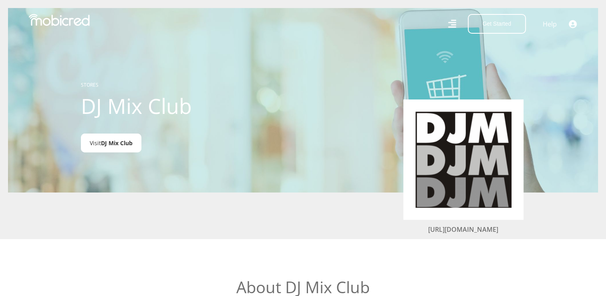
click at [122, 137] on link "Visit DJ Mix Club" at bounding box center [111, 142] width 61 height 19
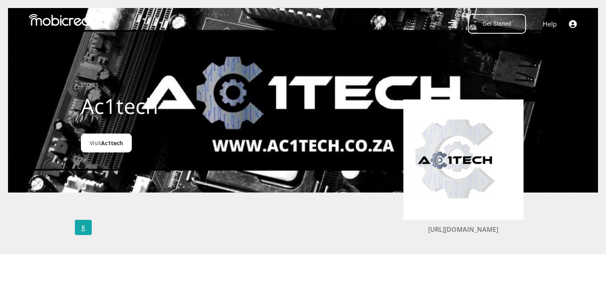
click at [108, 143] on span "Ac1tech" at bounding box center [112, 143] width 22 height 8
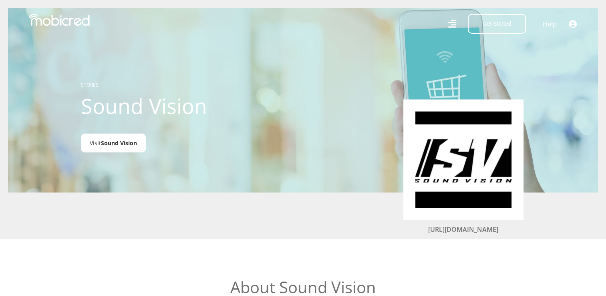
click at [125, 142] on span "Sound Vision" at bounding box center [119, 143] width 36 height 8
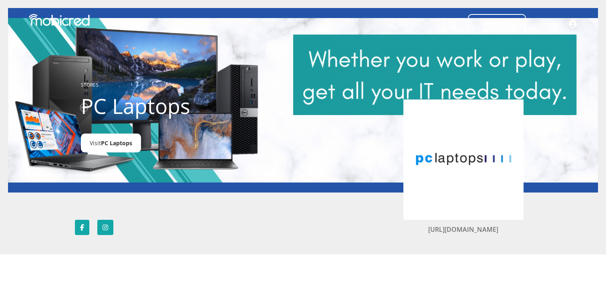
click at [117, 143] on span "PC Laptops" at bounding box center [116, 143] width 31 height 8
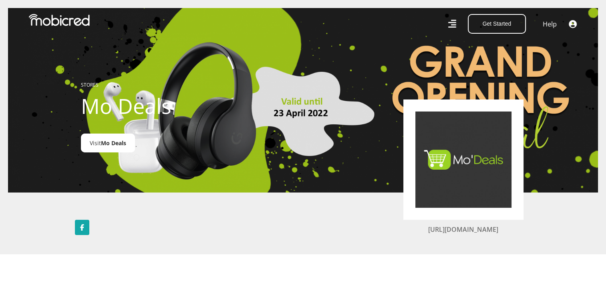
click at [109, 141] on span "Mo Deals" at bounding box center [113, 143] width 25 height 8
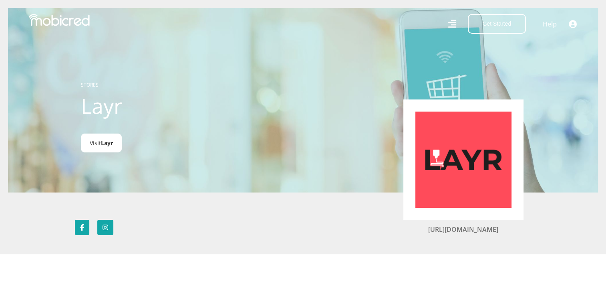
click at [99, 144] on link "Visit Layr" at bounding box center [101, 142] width 41 height 19
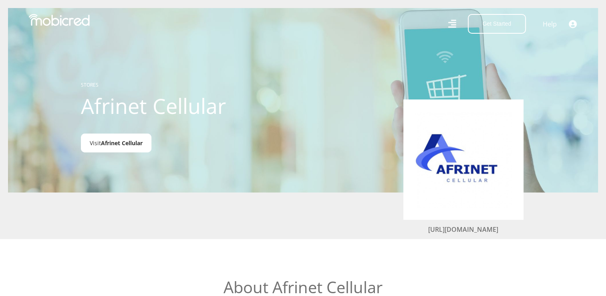
click at [113, 143] on span "Afrinet Cellular" at bounding box center [122, 143] width 42 height 8
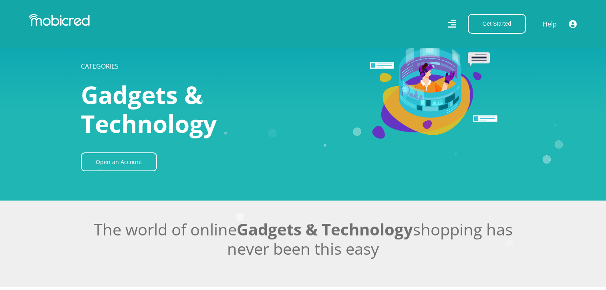
scroll to position [3807, 0]
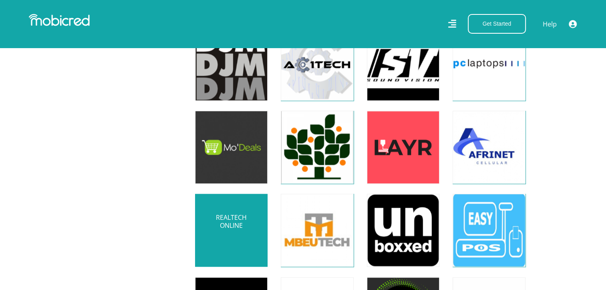
click at [244, 222] on link at bounding box center [231, 230] width 85 height 85
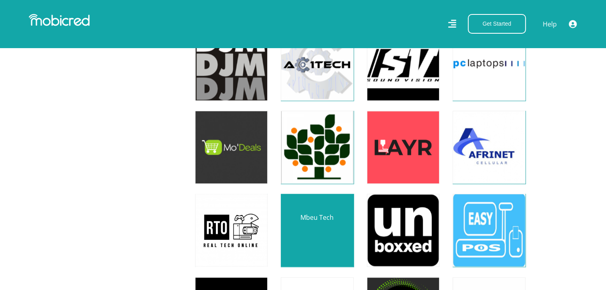
click at [323, 228] on link at bounding box center [317, 230] width 85 height 85
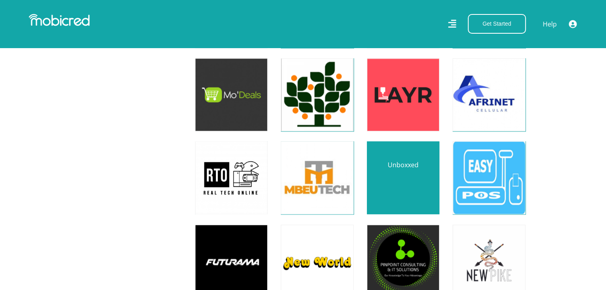
scroll to position [3887, 0]
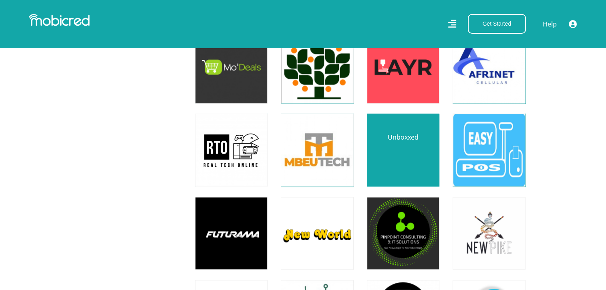
click at [410, 165] on link at bounding box center [403, 149] width 85 height 85
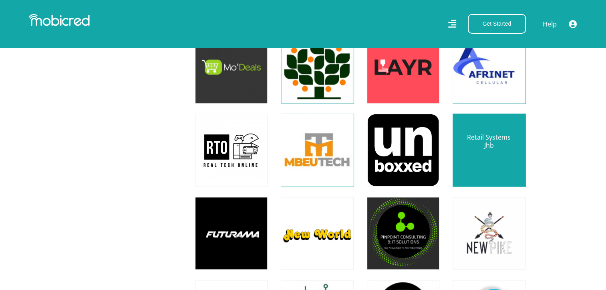
click at [491, 151] on link at bounding box center [488, 149] width 85 height 85
click at [490, 151] on link at bounding box center [488, 149] width 85 height 85
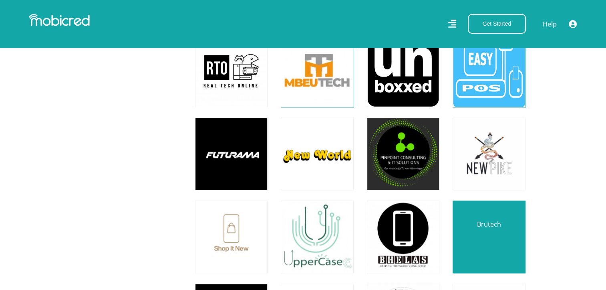
scroll to position [4008, 0]
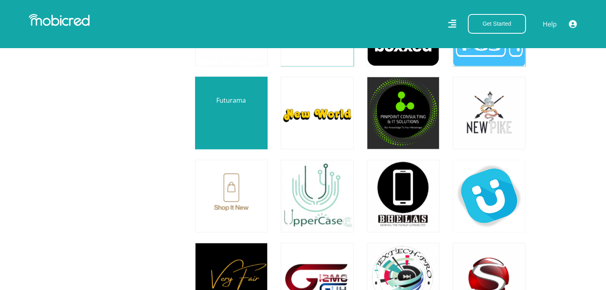
click at [226, 126] on link at bounding box center [231, 112] width 85 height 85
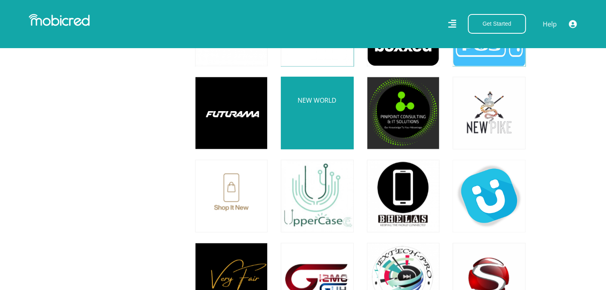
click at [317, 126] on link at bounding box center [317, 112] width 85 height 85
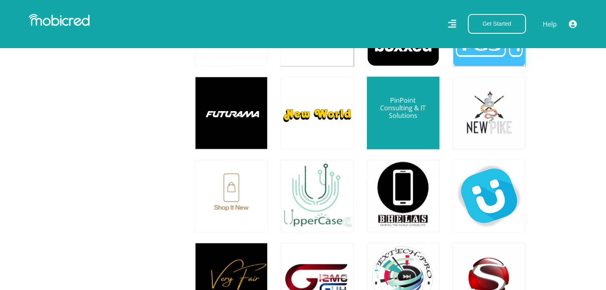
click at [409, 119] on link at bounding box center [403, 112] width 85 height 85
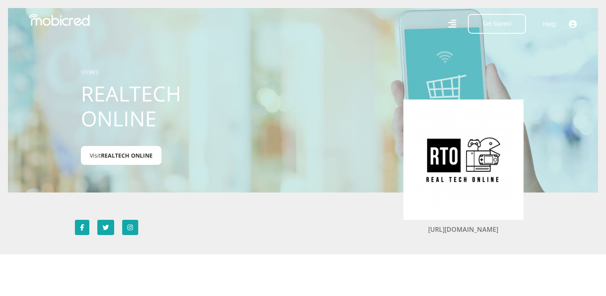
click at [135, 162] on link "Visit REALTECH ONLINE" at bounding box center [121, 155] width 81 height 19
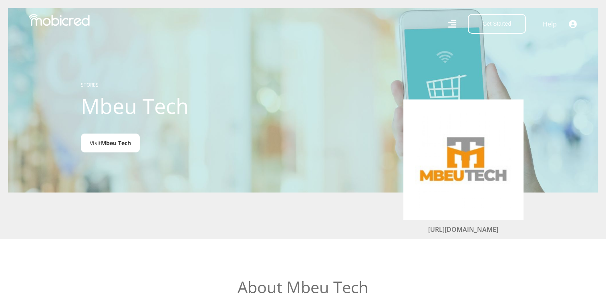
click at [108, 141] on span "Mbeu Tech" at bounding box center [116, 143] width 30 height 8
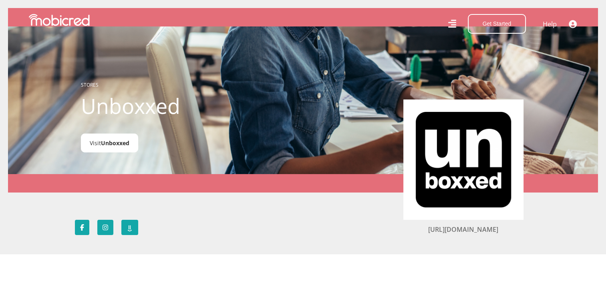
click at [127, 147] on span "Unboxxed" at bounding box center [115, 143] width 28 height 8
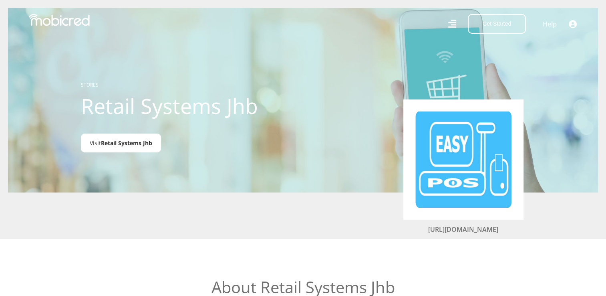
click at [133, 143] on span "Retail Systems Jhb" at bounding box center [126, 143] width 51 height 8
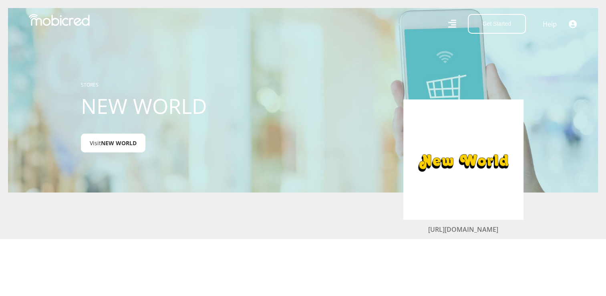
click at [127, 143] on span "NEW WORLD" at bounding box center [119, 143] width 36 height 8
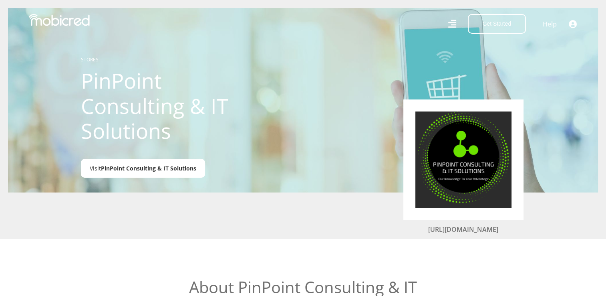
click at [171, 169] on span "PinPoint Consulting & IT Solutions" at bounding box center [148, 168] width 95 height 8
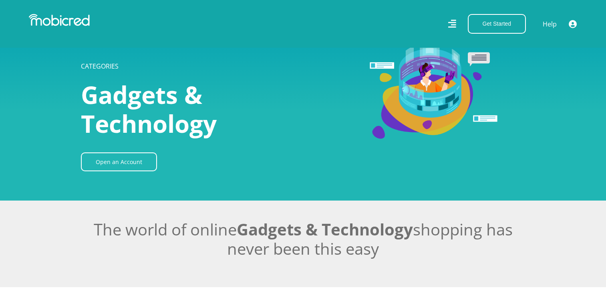
scroll to position [4008, 0]
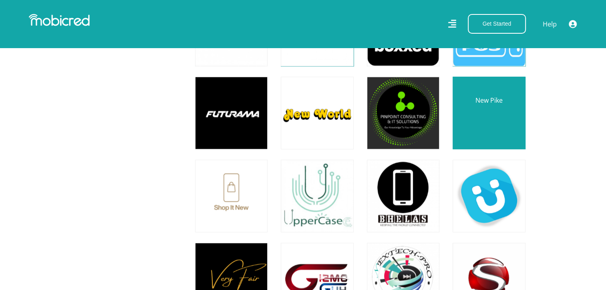
click at [502, 119] on link at bounding box center [488, 112] width 85 height 85
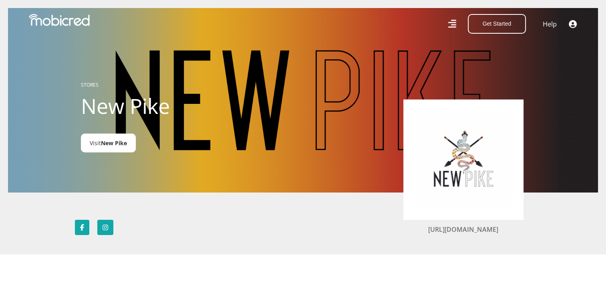
click at [120, 149] on link "Visit [GEOGRAPHIC_DATA]" at bounding box center [108, 142] width 55 height 19
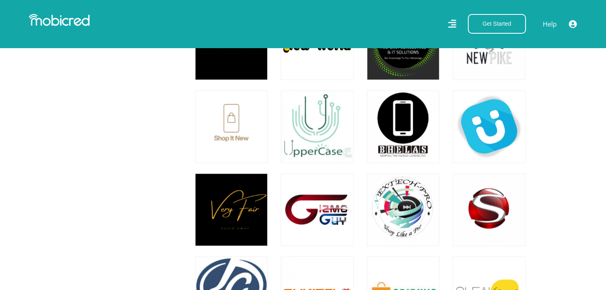
scroll to position [4088, 0]
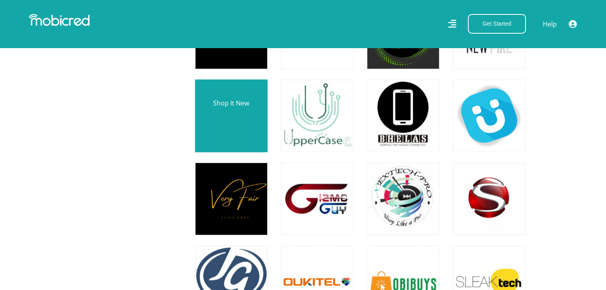
click at [248, 135] on link at bounding box center [231, 115] width 85 height 85
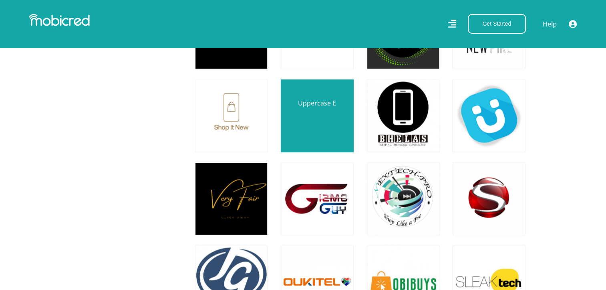
click at [324, 118] on link at bounding box center [317, 115] width 85 height 85
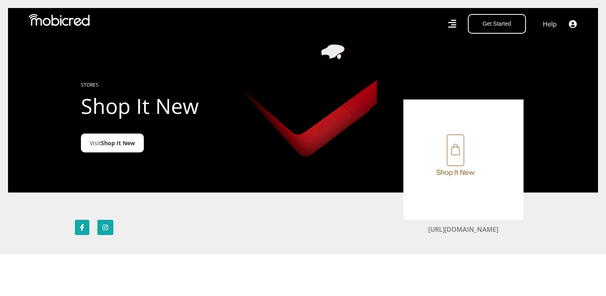
click at [107, 144] on span "Shop It New" at bounding box center [118, 143] width 34 height 8
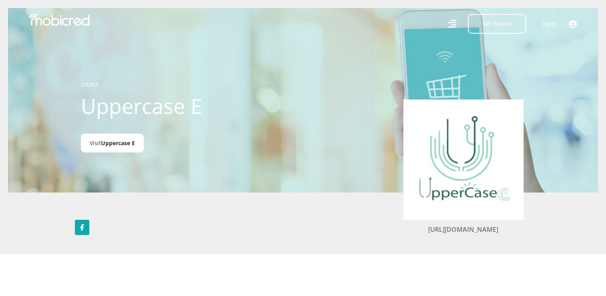
click at [120, 148] on link "Visit Uppercase E" at bounding box center [112, 142] width 63 height 19
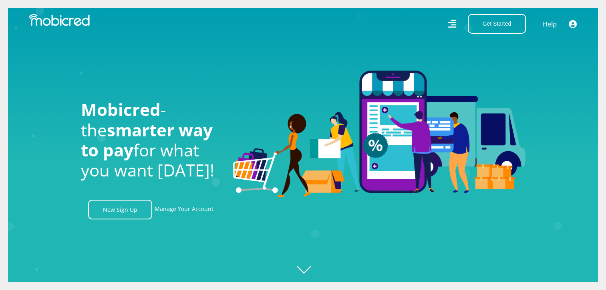
scroll to position [0, 1827]
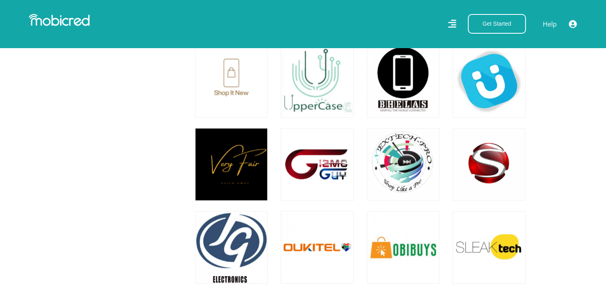
scroll to position [4127, 0]
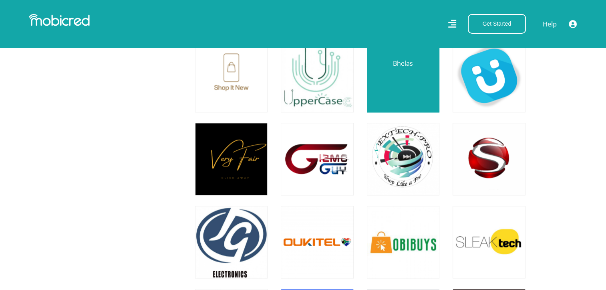
click at [406, 88] on link at bounding box center [403, 75] width 85 height 85
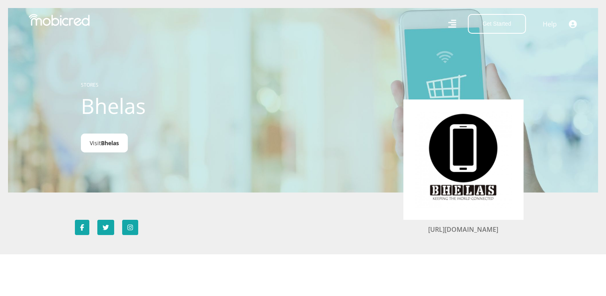
click at [111, 144] on span "Bhelas" at bounding box center [110, 143] width 18 height 8
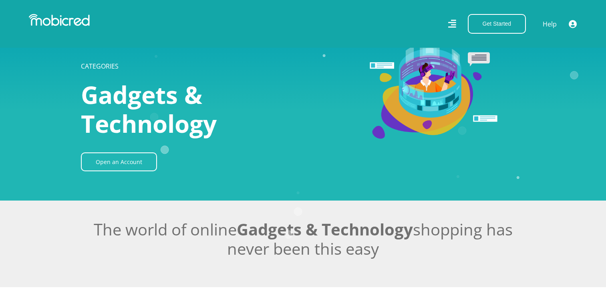
scroll to position [4127, 0]
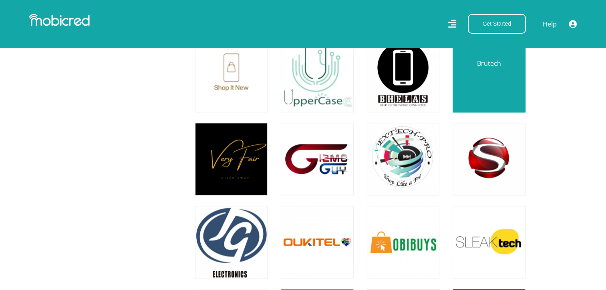
click at [478, 86] on link at bounding box center [488, 75] width 85 height 85
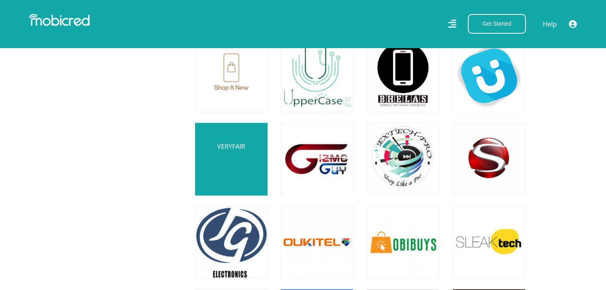
click at [241, 166] on link at bounding box center [231, 158] width 85 height 85
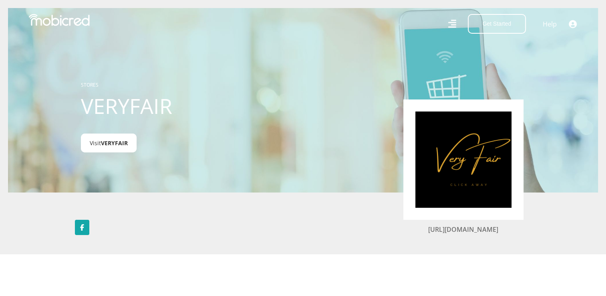
click at [118, 149] on link "Visit VERYFAIR" at bounding box center [109, 142] width 56 height 19
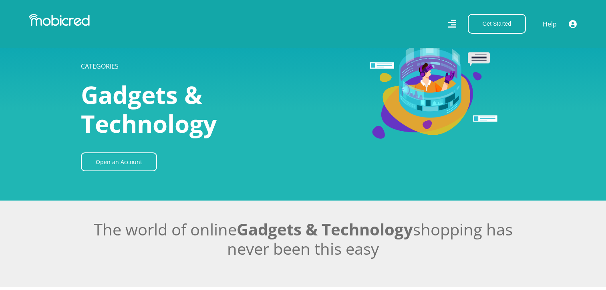
scroll to position [4127, 0]
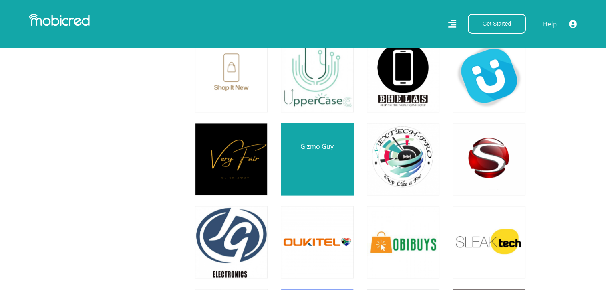
click at [314, 161] on link at bounding box center [317, 158] width 85 height 85
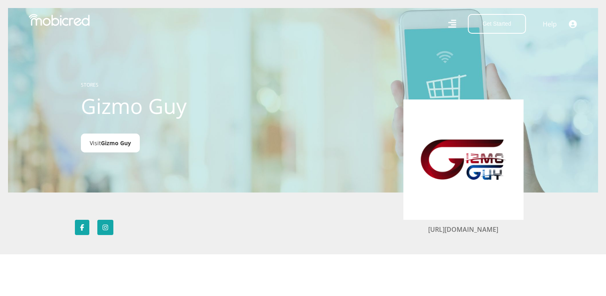
click at [113, 149] on link "Visit Gizmo Guy" at bounding box center [110, 142] width 59 height 19
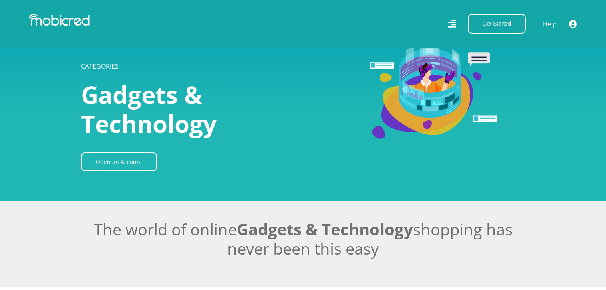
scroll to position [4127, 0]
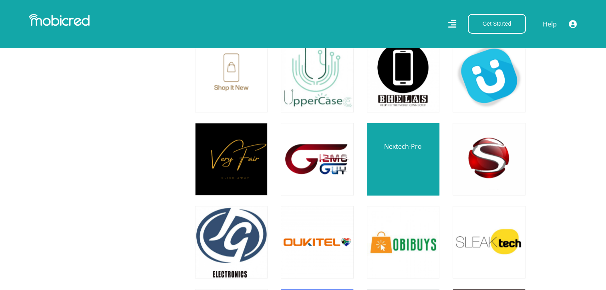
click at [407, 164] on link at bounding box center [403, 158] width 85 height 85
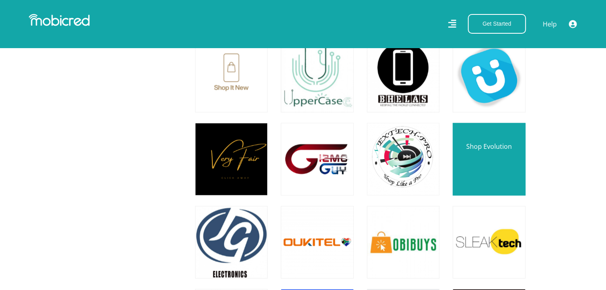
click at [485, 155] on link at bounding box center [488, 158] width 85 height 85
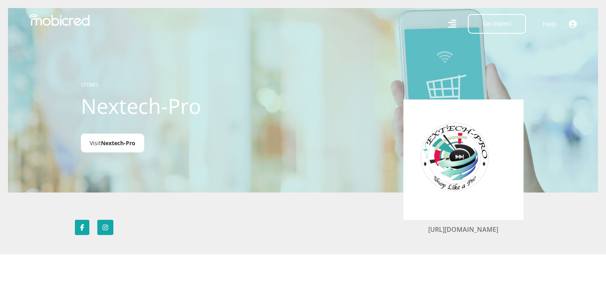
click at [132, 140] on span "Nextech-Pro" at bounding box center [118, 143] width 34 height 8
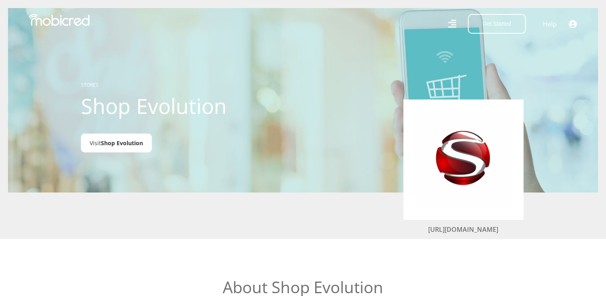
click at [99, 143] on link "Visit Shop Evolution" at bounding box center [116, 142] width 71 height 19
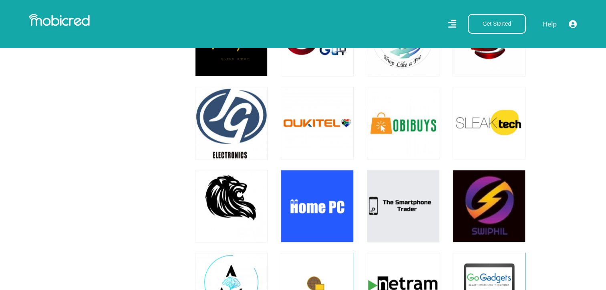
scroll to position [4248, 0]
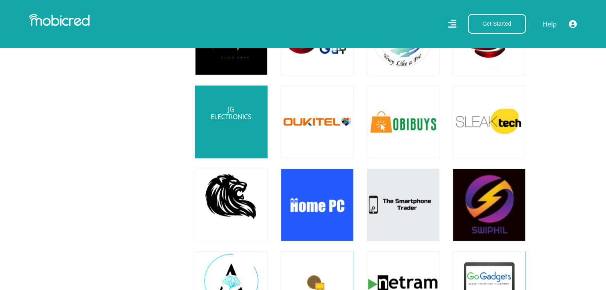
click at [224, 123] on link at bounding box center [231, 121] width 85 height 85
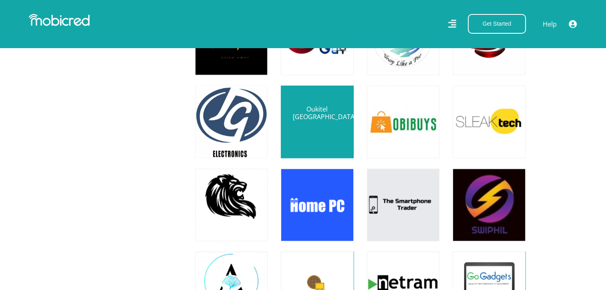
click at [332, 126] on link at bounding box center [317, 121] width 85 height 85
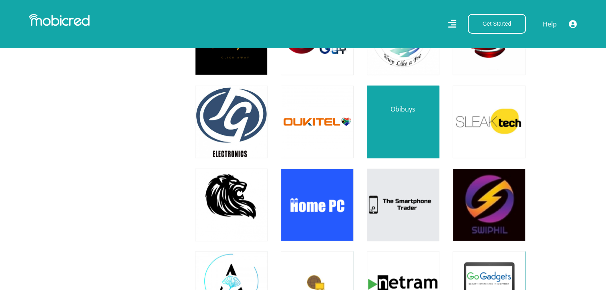
click at [421, 118] on link at bounding box center [403, 121] width 85 height 85
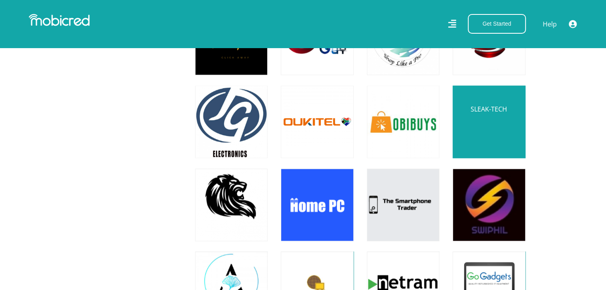
click at [474, 125] on link at bounding box center [488, 121] width 85 height 85
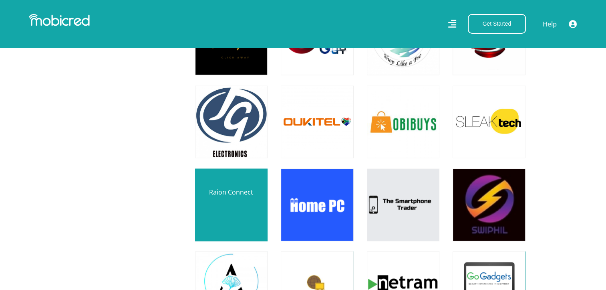
click at [242, 194] on link at bounding box center [231, 204] width 85 height 85
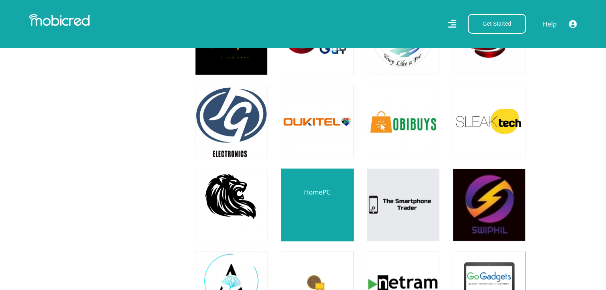
click at [318, 208] on link at bounding box center [317, 204] width 85 height 85
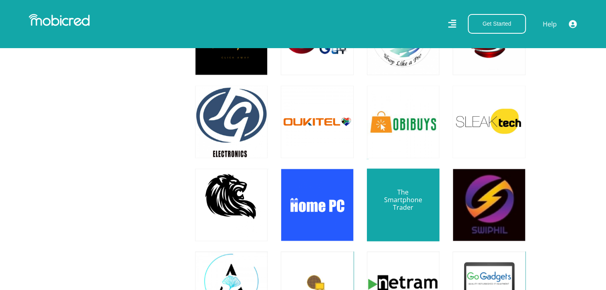
click at [387, 202] on link at bounding box center [403, 204] width 85 height 85
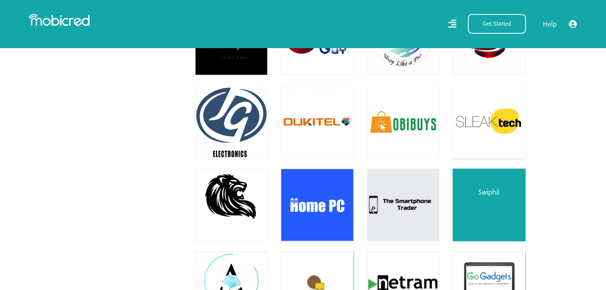
click at [494, 206] on link at bounding box center [488, 204] width 85 height 85
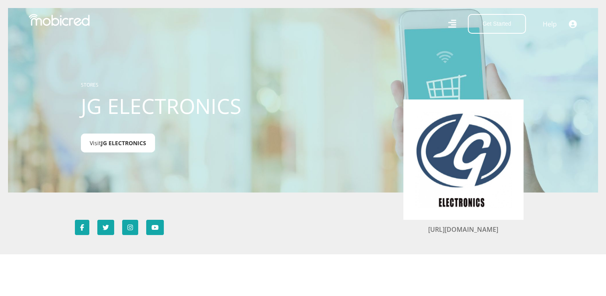
click at [118, 144] on span "JG ELECTRONICS" at bounding box center [123, 143] width 45 height 8
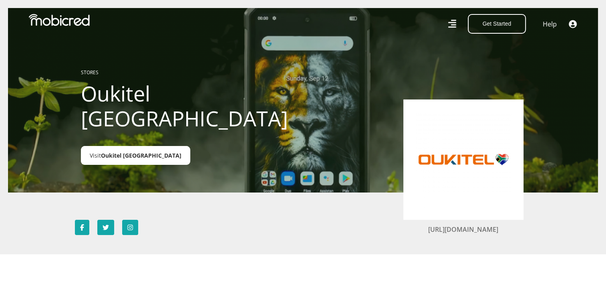
click at [128, 158] on span "Oukitel [GEOGRAPHIC_DATA]" at bounding box center [141, 155] width 81 height 8
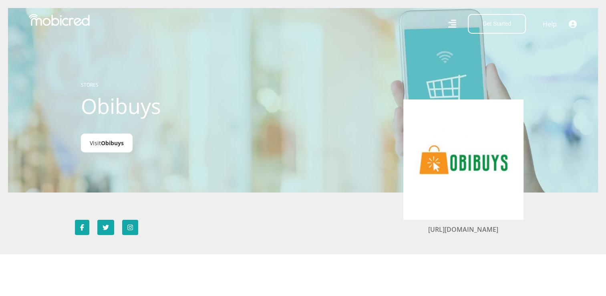
click at [114, 145] on span "Obibuys" at bounding box center [112, 143] width 23 height 8
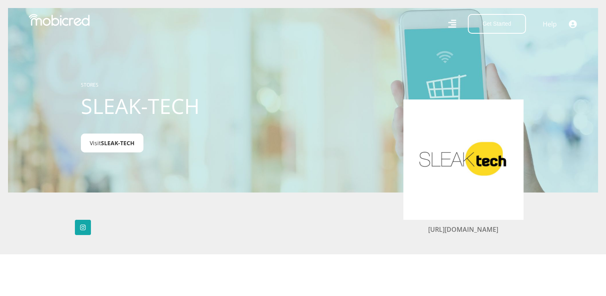
click at [129, 145] on span "SLEAK-TECH" at bounding box center [118, 143] width 34 height 8
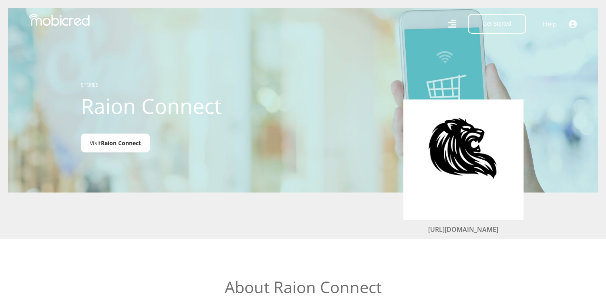
click at [126, 147] on span "Raion Connect" at bounding box center [121, 143] width 40 height 8
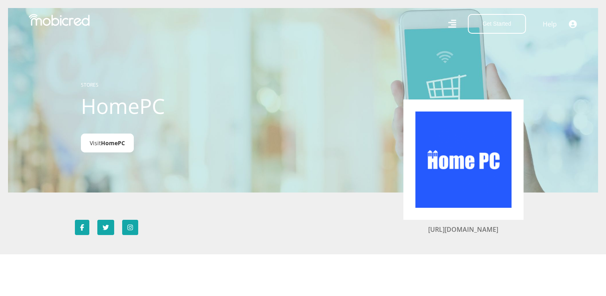
click at [113, 142] on span "HomePC" at bounding box center [113, 143] width 24 height 8
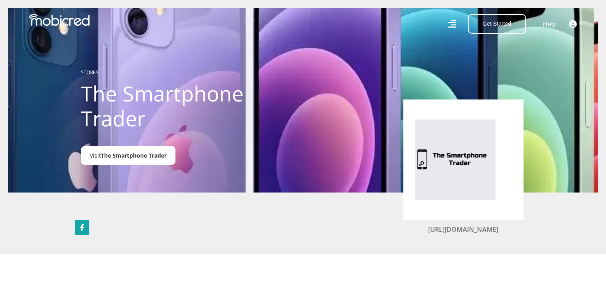
click at [143, 157] on span "The Smartphone Trader" at bounding box center [134, 155] width 66 height 8
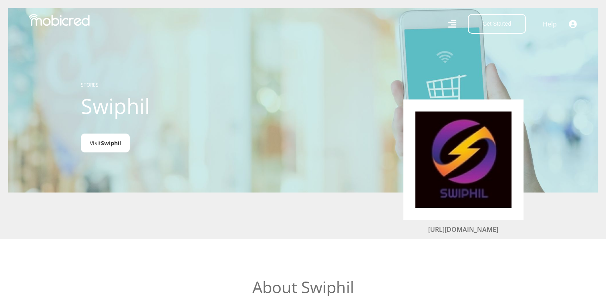
click at [120, 144] on span "Swiphil" at bounding box center [111, 143] width 20 height 8
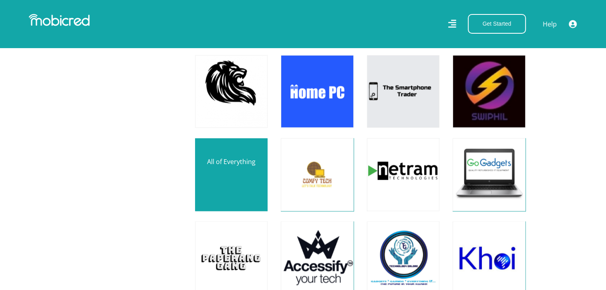
scroll to position [4368, 0]
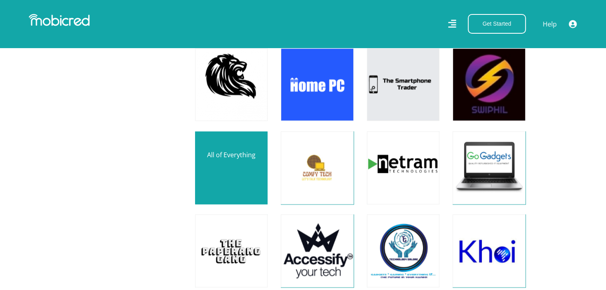
click at [246, 180] on link at bounding box center [231, 167] width 85 height 85
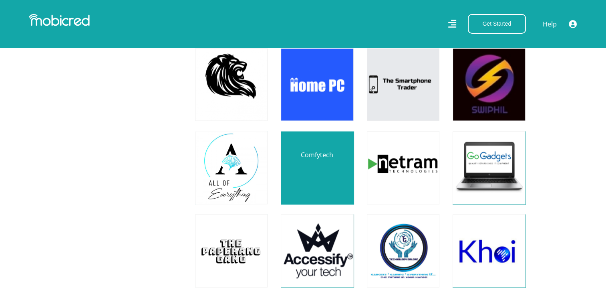
click at [305, 178] on link at bounding box center [317, 167] width 85 height 85
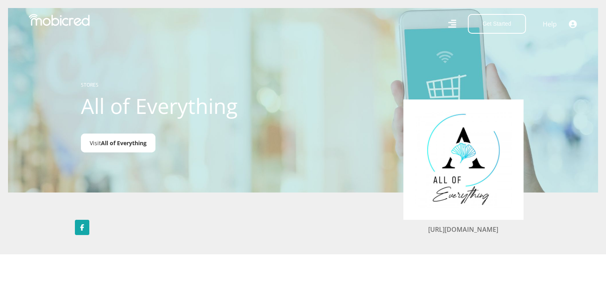
click at [136, 144] on span "All of Everything" at bounding box center [124, 143] width 46 height 8
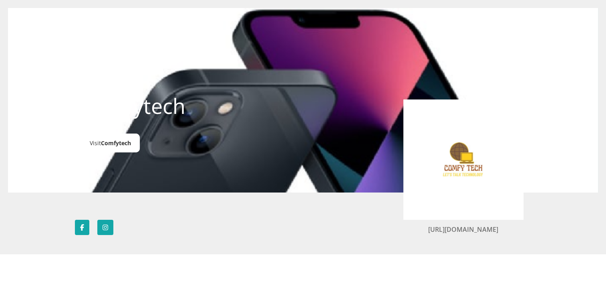
click at [127, 146] on span "Comfytech" at bounding box center [116, 143] width 30 height 8
